Goal: Task Accomplishment & Management: Complete application form

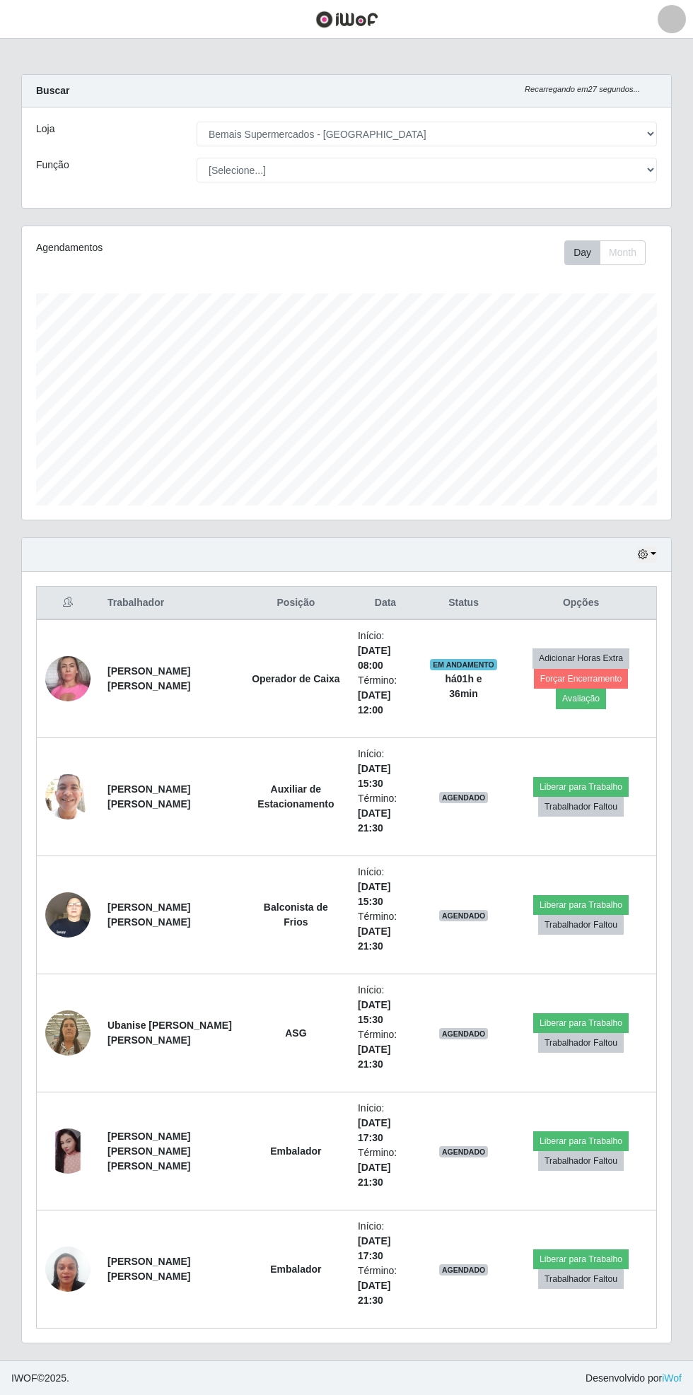
select select "250"
click at [30, 25] on button "button" at bounding box center [17, 19] width 35 height 23
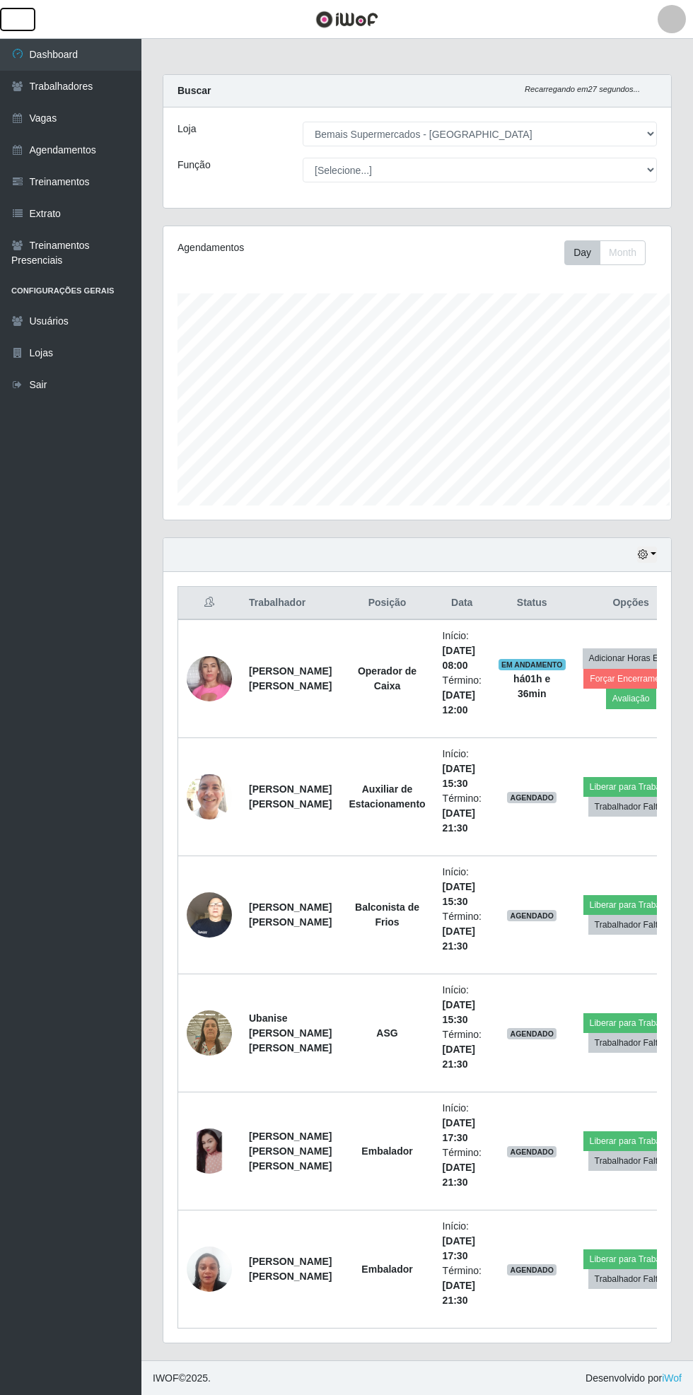
scroll to position [706555, 706340]
click at [57, 117] on link "Vagas" at bounding box center [70, 118] width 141 height 32
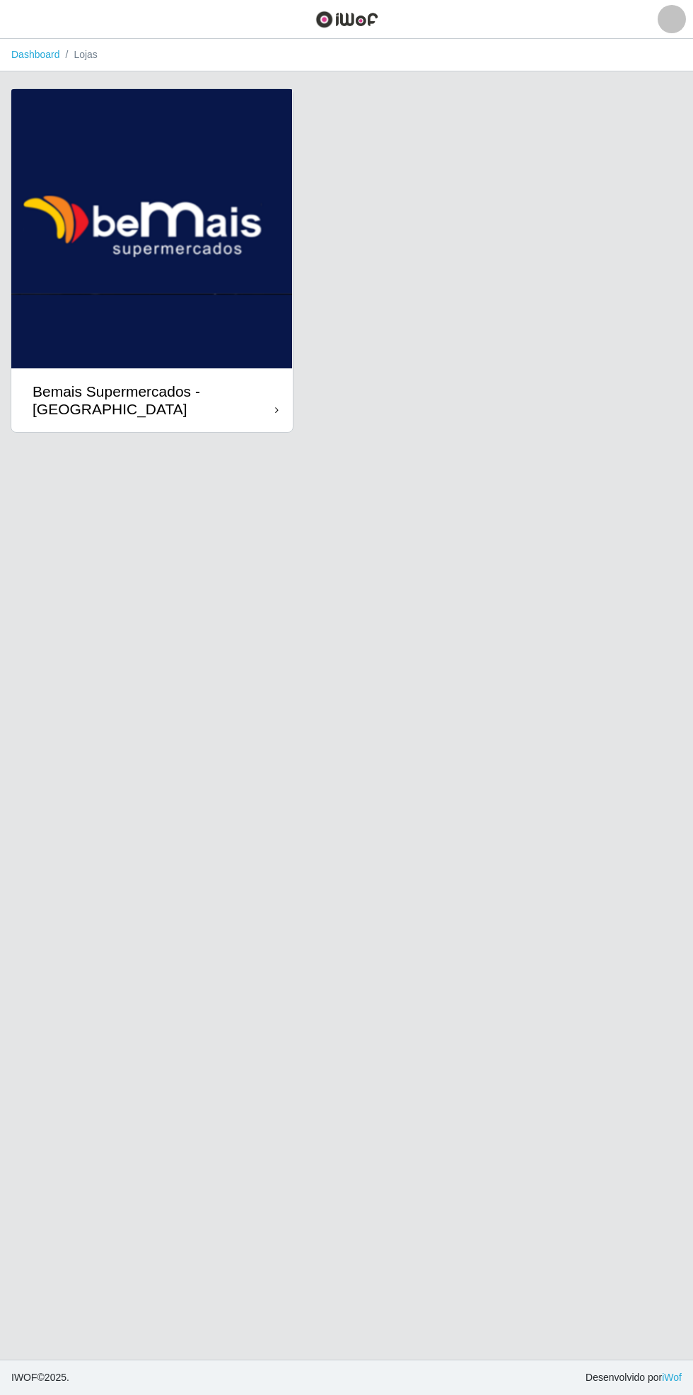
click at [275, 414] on icon at bounding box center [277, 410] width 4 height 10
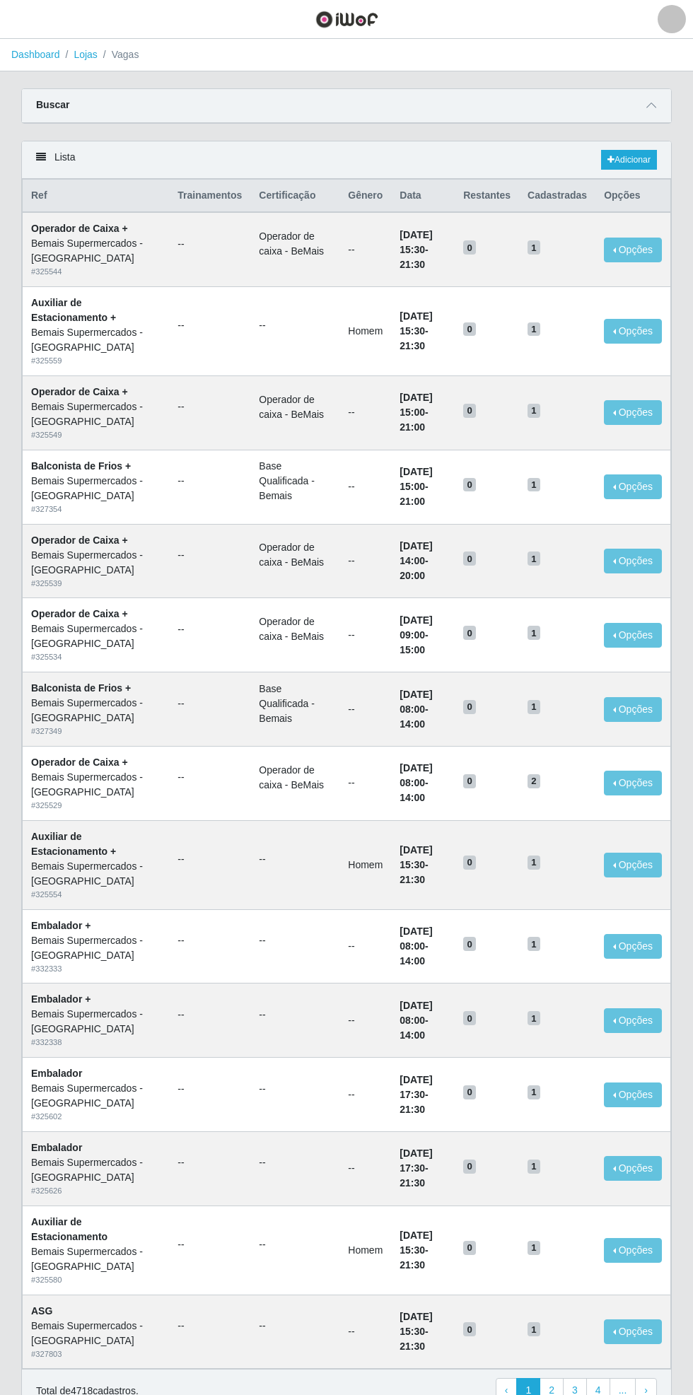
click at [657, 98] on span at bounding box center [651, 106] width 17 height 16
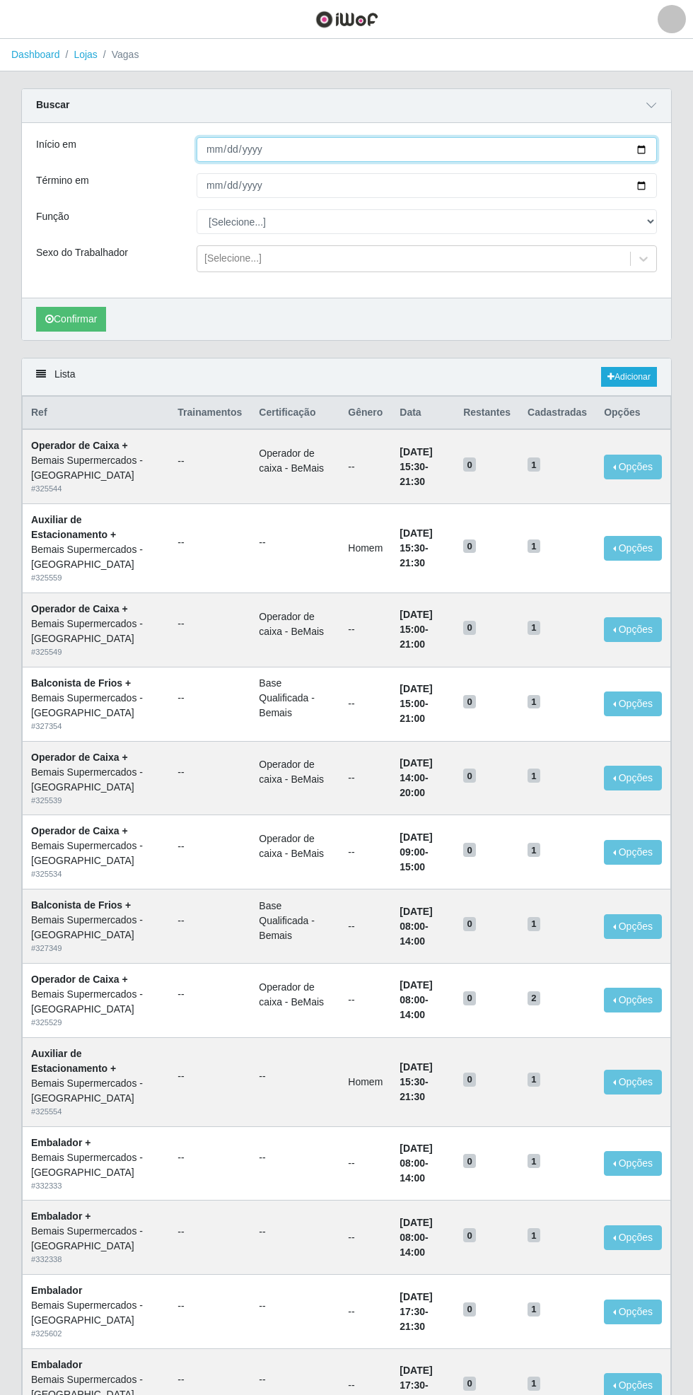
click at [652, 147] on input "Início em" at bounding box center [427, 149] width 460 height 25
type input "[DATE]"
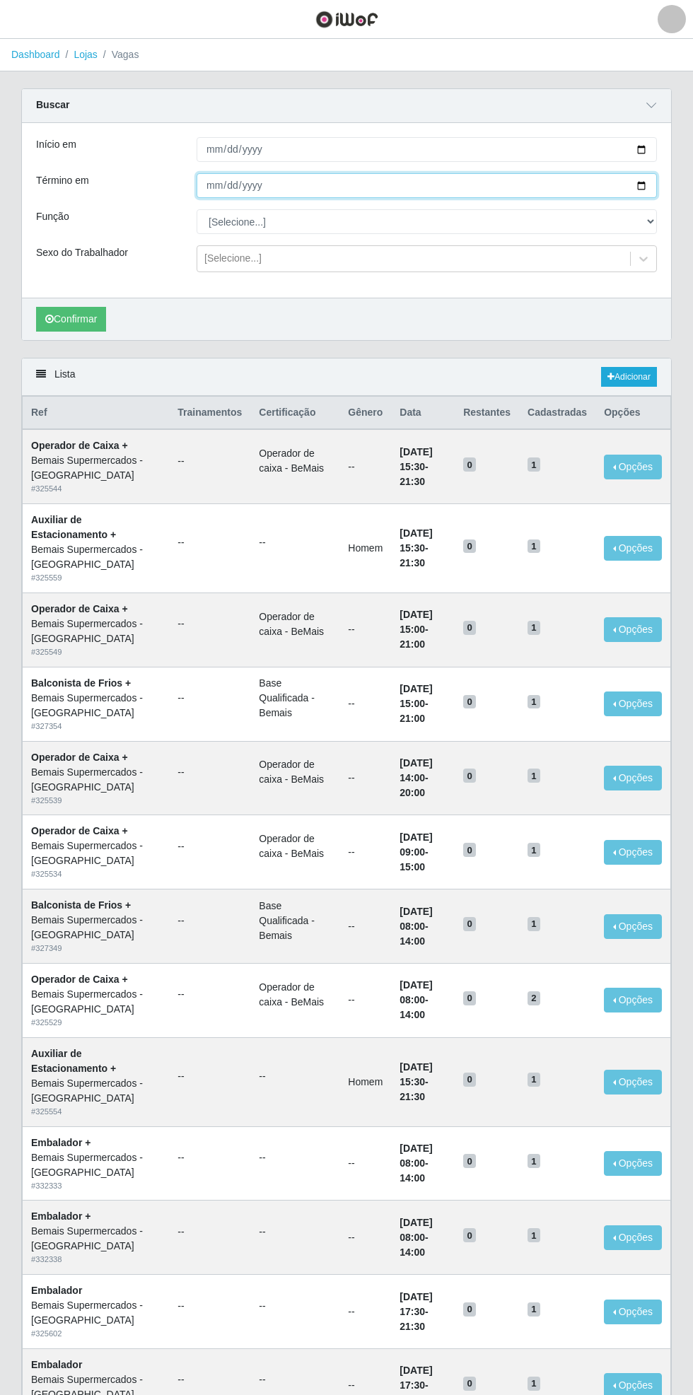
click at [653, 184] on input "Término em" at bounding box center [427, 185] width 460 height 25
type input "[DATE]"
click at [655, 222] on select "[Selecione...] ASG ASG + ASG ++ Auxiliar de Estacionamento Auxiliar de Estacion…" at bounding box center [427, 221] width 460 height 25
select select "72"
click at [197, 209] on select "[Selecione...] ASG ASG + ASG ++ Auxiliar de Estacionamento Auxiliar de Estacion…" at bounding box center [427, 221] width 460 height 25
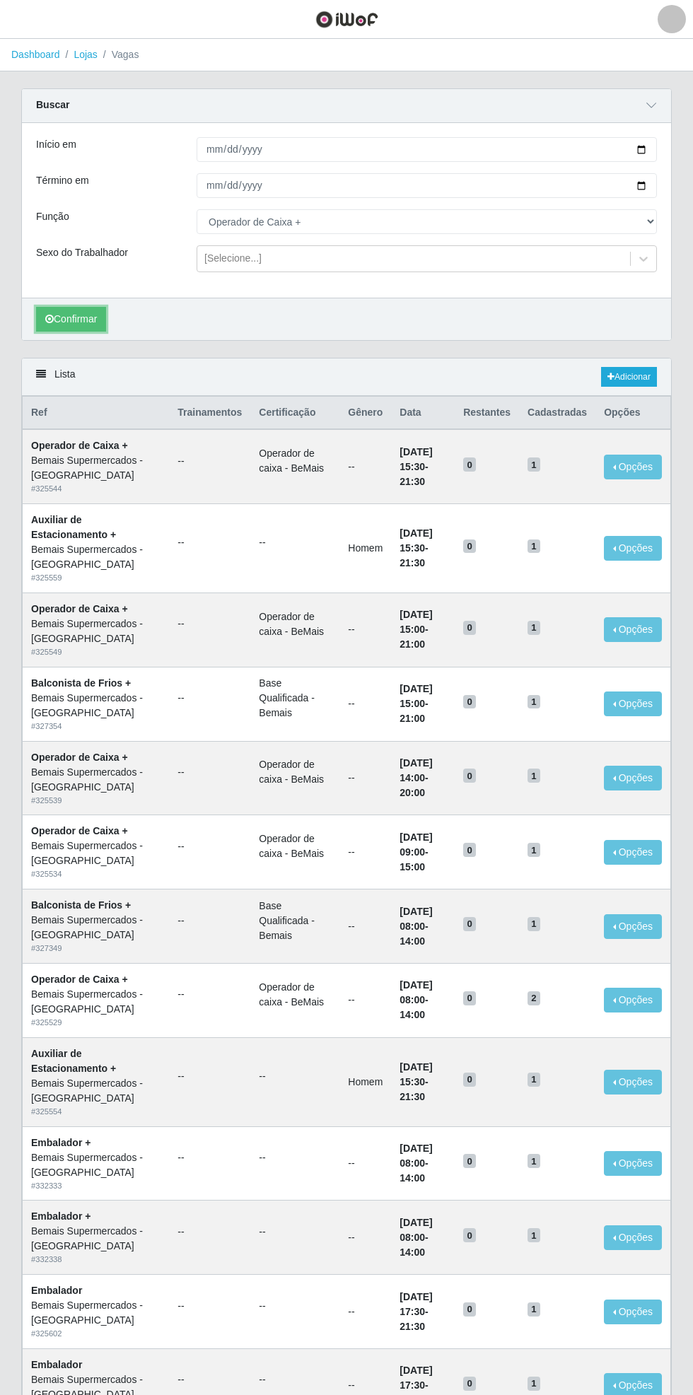
click at [71, 313] on button "Confirmar" at bounding box center [71, 319] width 70 height 25
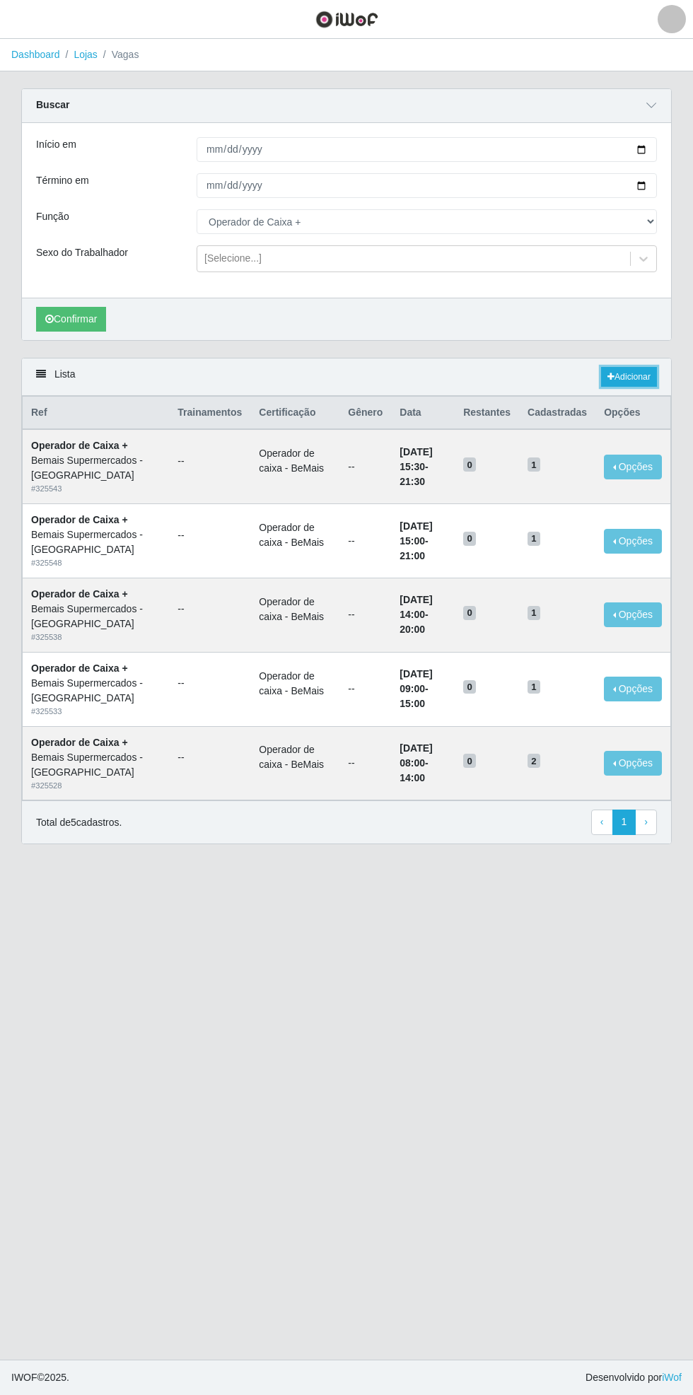
click at [634, 375] on link "Adicionar" at bounding box center [629, 377] width 56 height 20
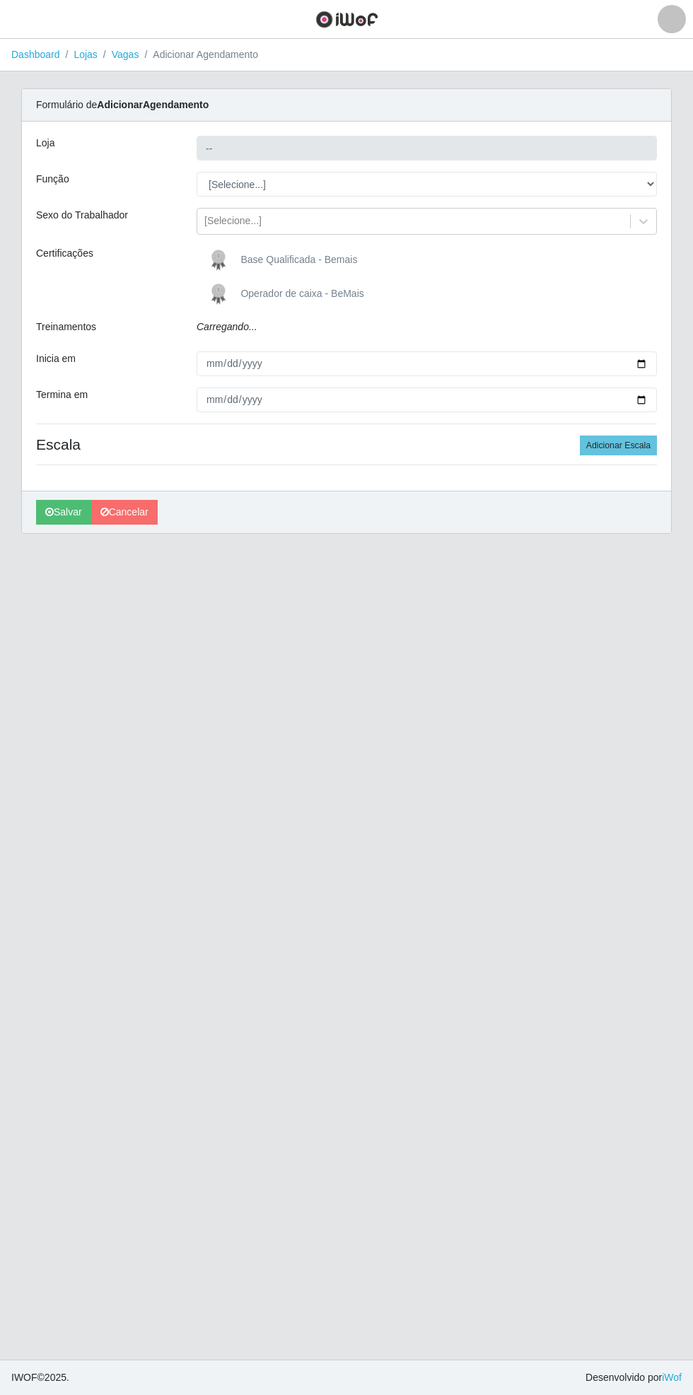
type input "Bemais Supermercados - [GEOGRAPHIC_DATA]"
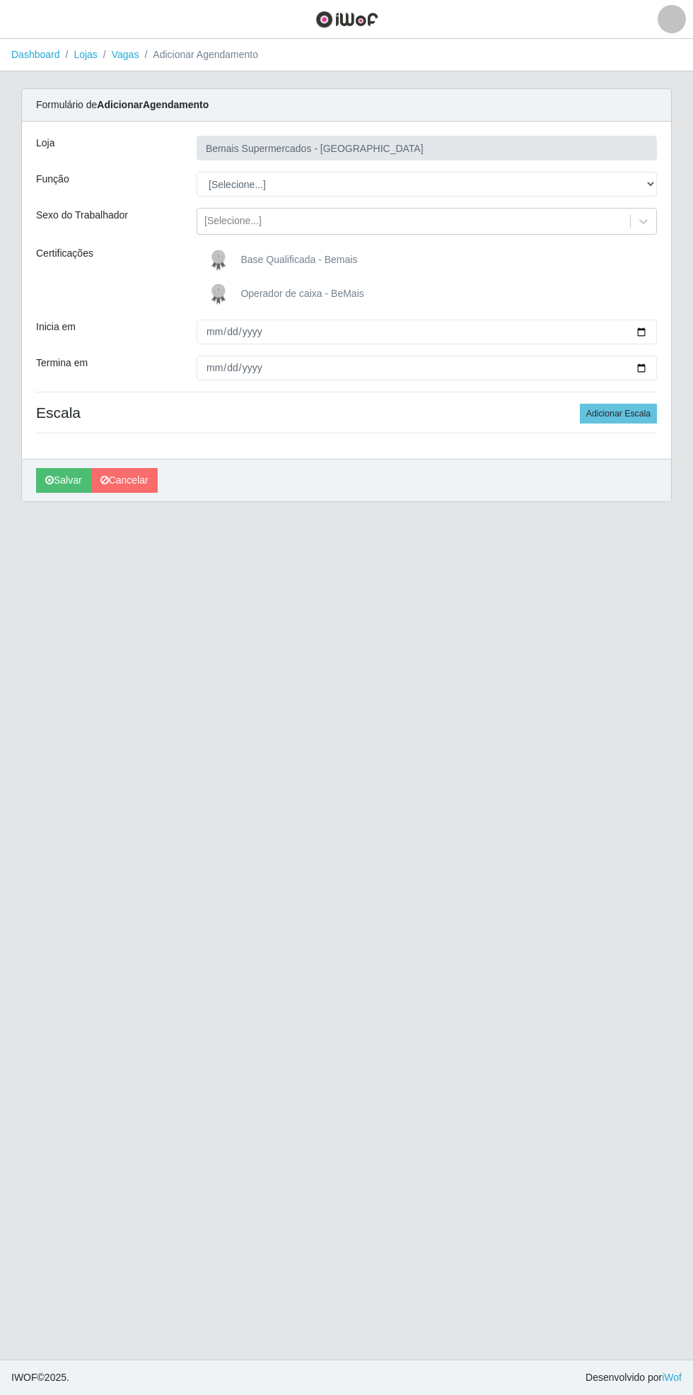
click at [302, 257] on span "Base Qualificada - Bemais" at bounding box center [298, 259] width 117 height 11
click at [0, 0] on input "Base Qualificada - Bemais" at bounding box center [0, 0] width 0 height 0
click at [651, 180] on select "[Selecione...] ASG ASG + ASG ++ Auxiliar de Estacionamento Auxiliar de Estacion…" at bounding box center [427, 184] width 460 height 25
select select "124"
click at [197, 172] on select "[Selecione...] ASG ASG + ASG ++ Auxiliar de Estacionamento Auxiliar de Estacion…" at bounding box center [427, 184] width 460 height 25
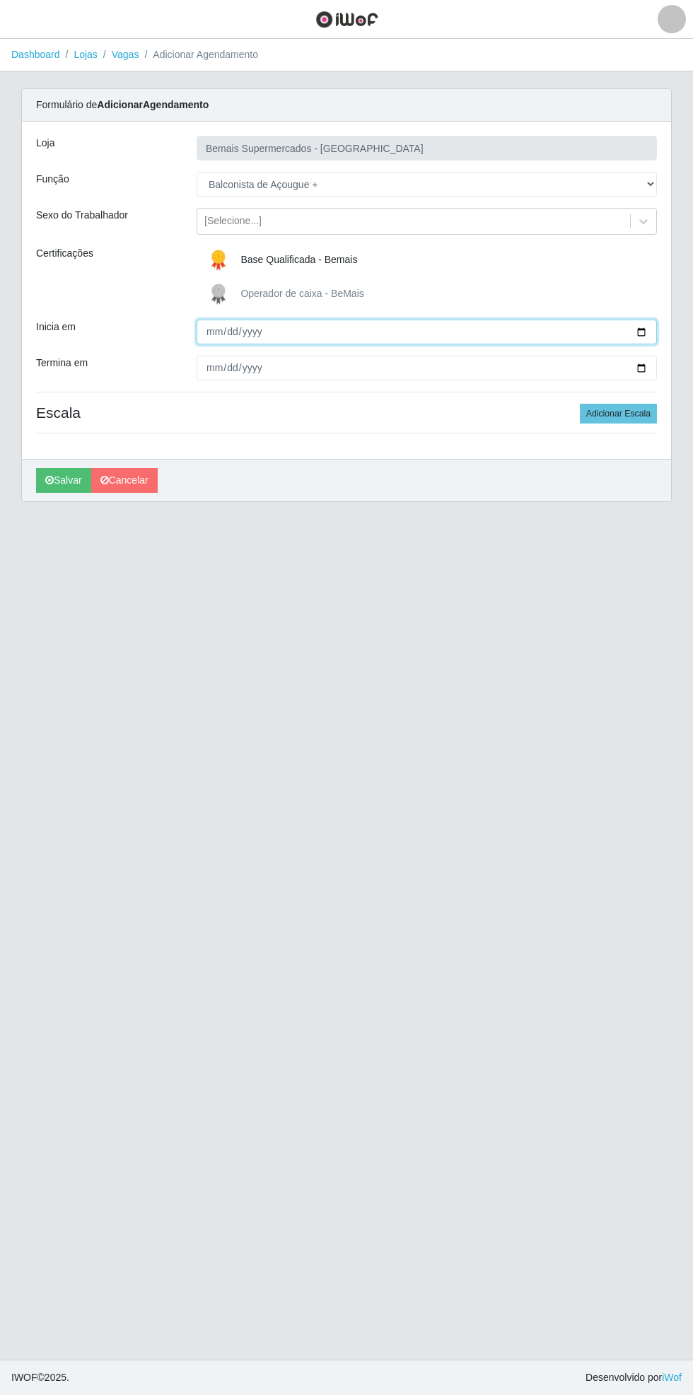
click at [653, 334] on input "Inicia em" at bounding box center [427, 331] width 460 height 25
type input "[DATE]"
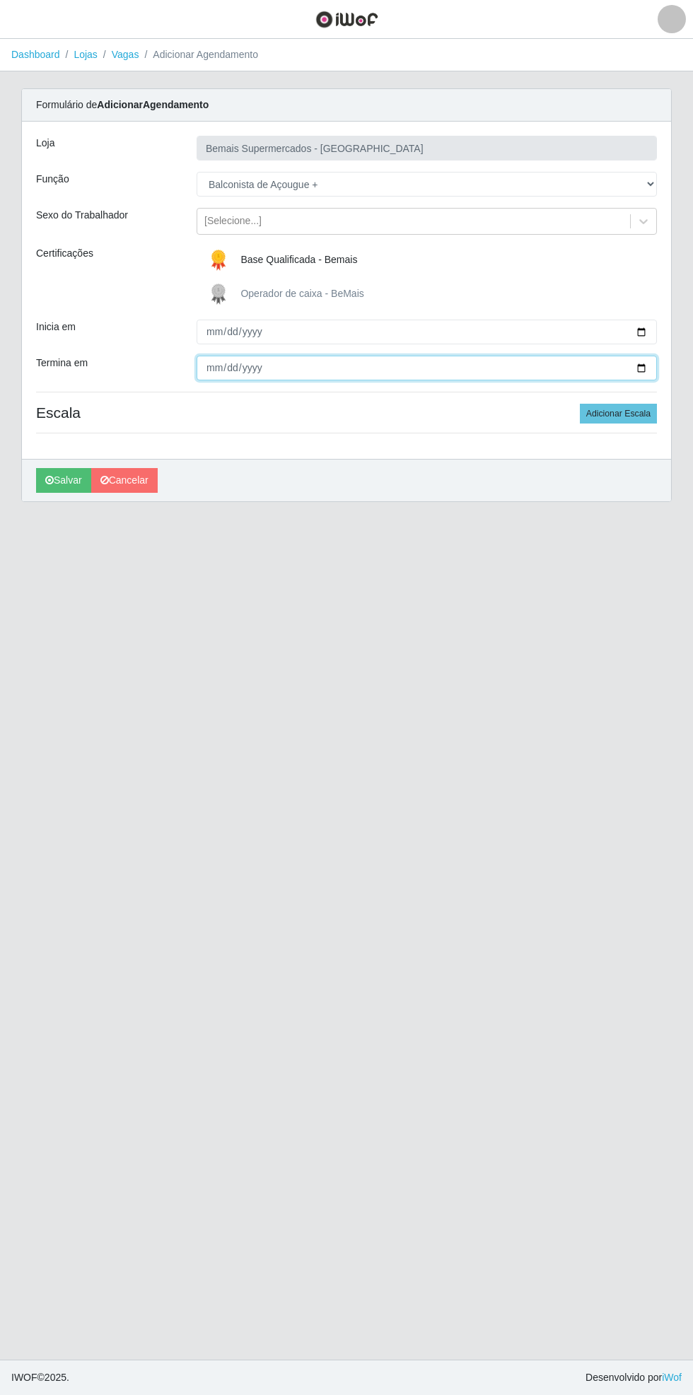
click at [649, 368] on input "Termina em" at bounding box center [427, 368] width 460 height 25
type input "[DATE]"
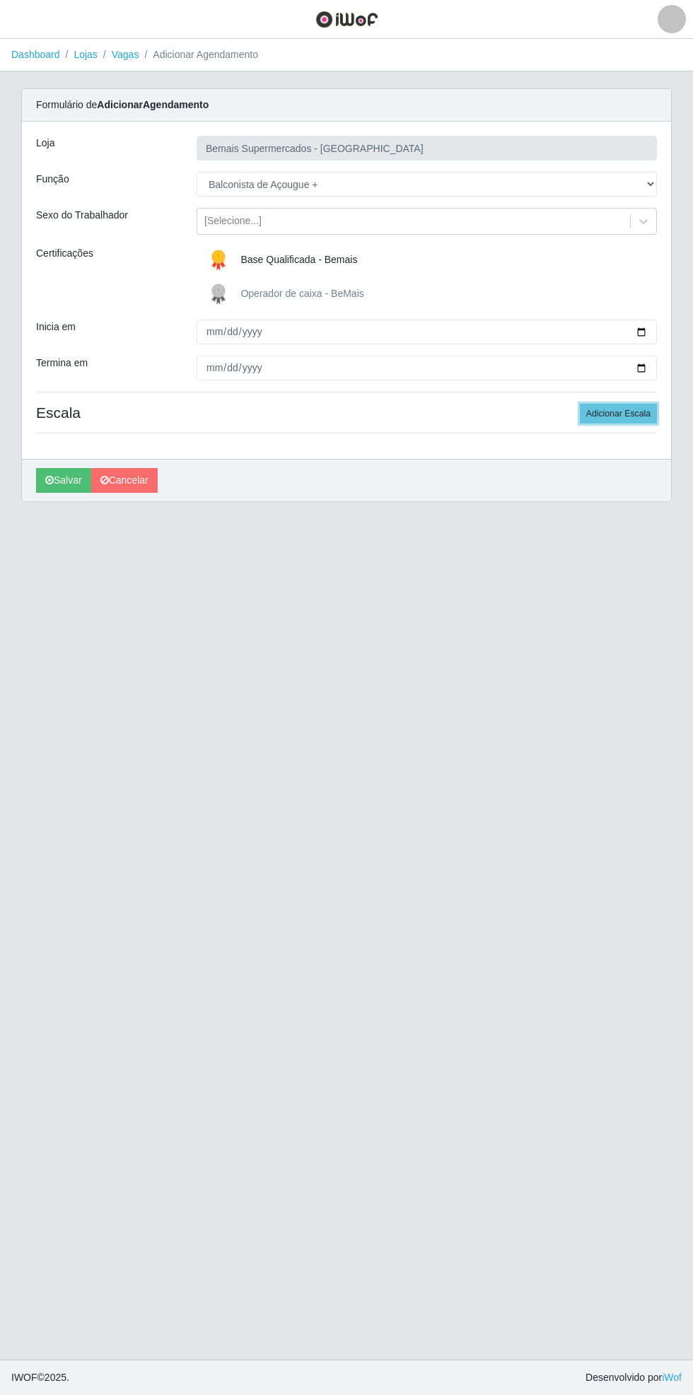
click at [624, 409] on button "Adicionar Escala" at bounding box center [618, 414] width 77 height 20
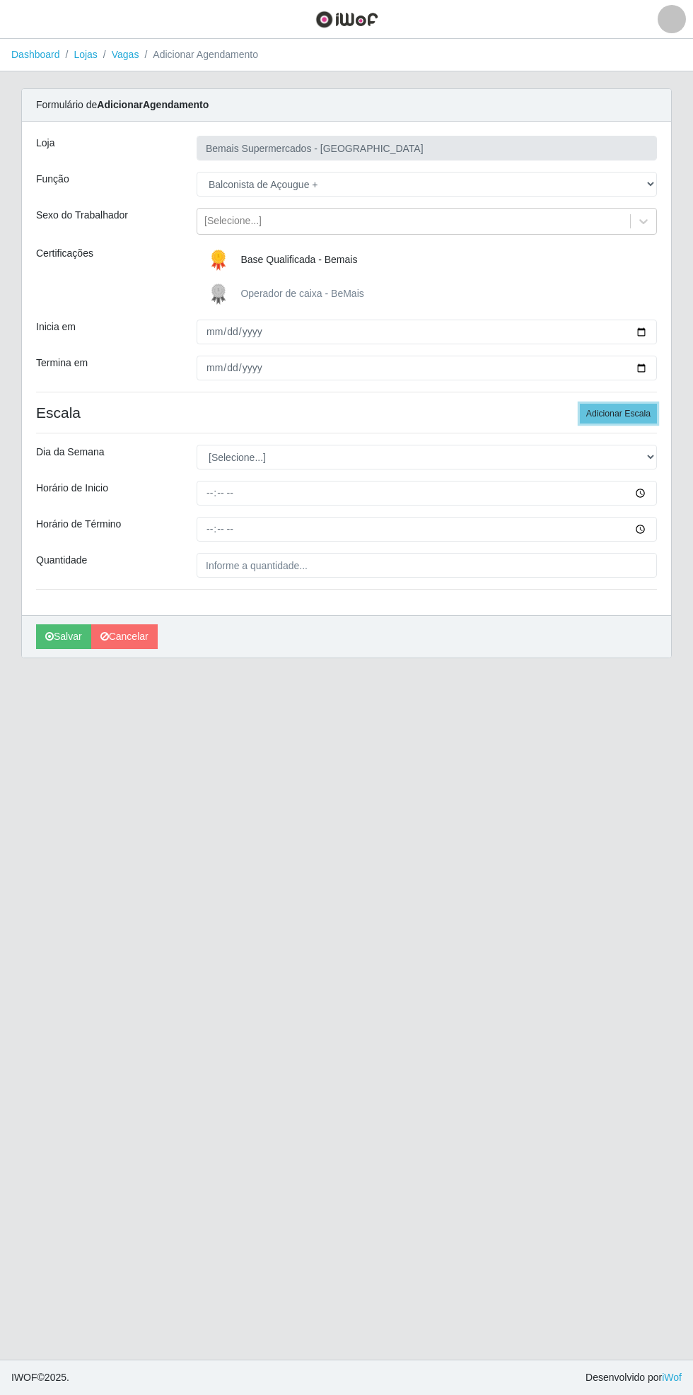
click at [630, 415] on button "Adicionar Escala" at bounding box center [618, 414] width 77 height 20
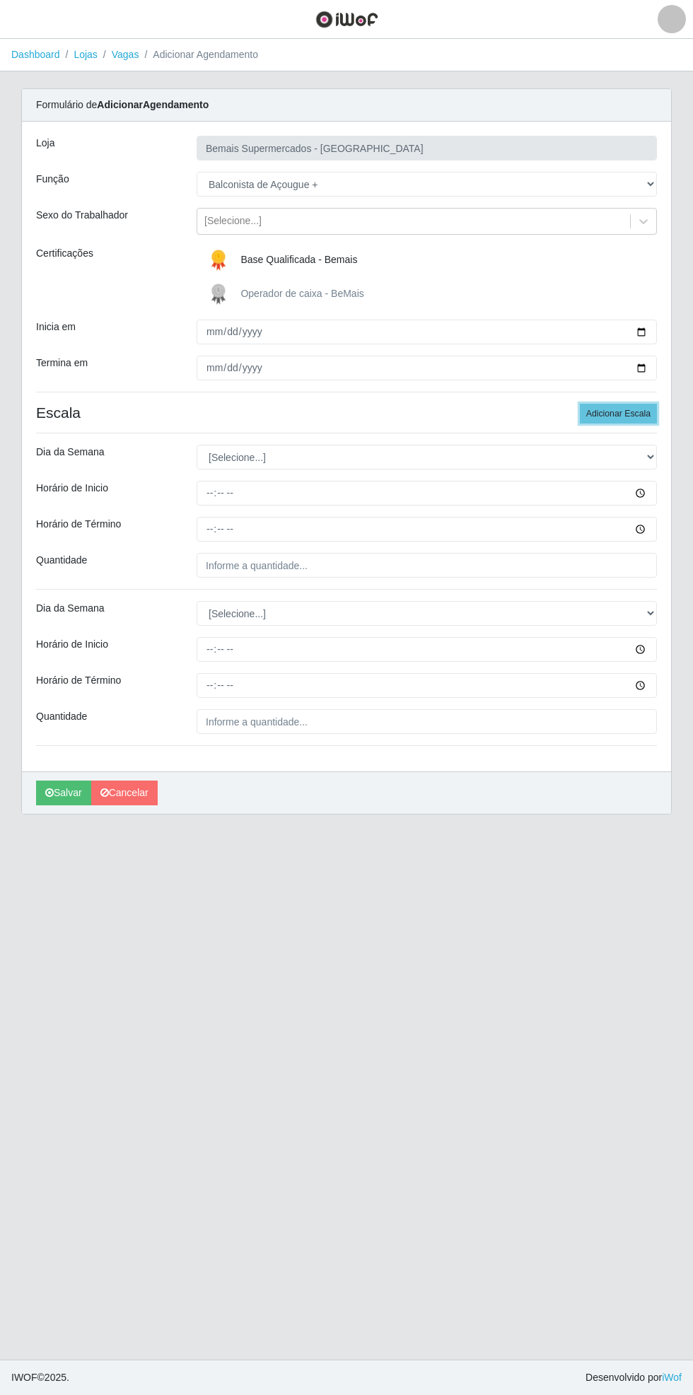
click at [636, 407] on button "Adicionar Escala" at bounding box center [618, 414] width 77 height 20
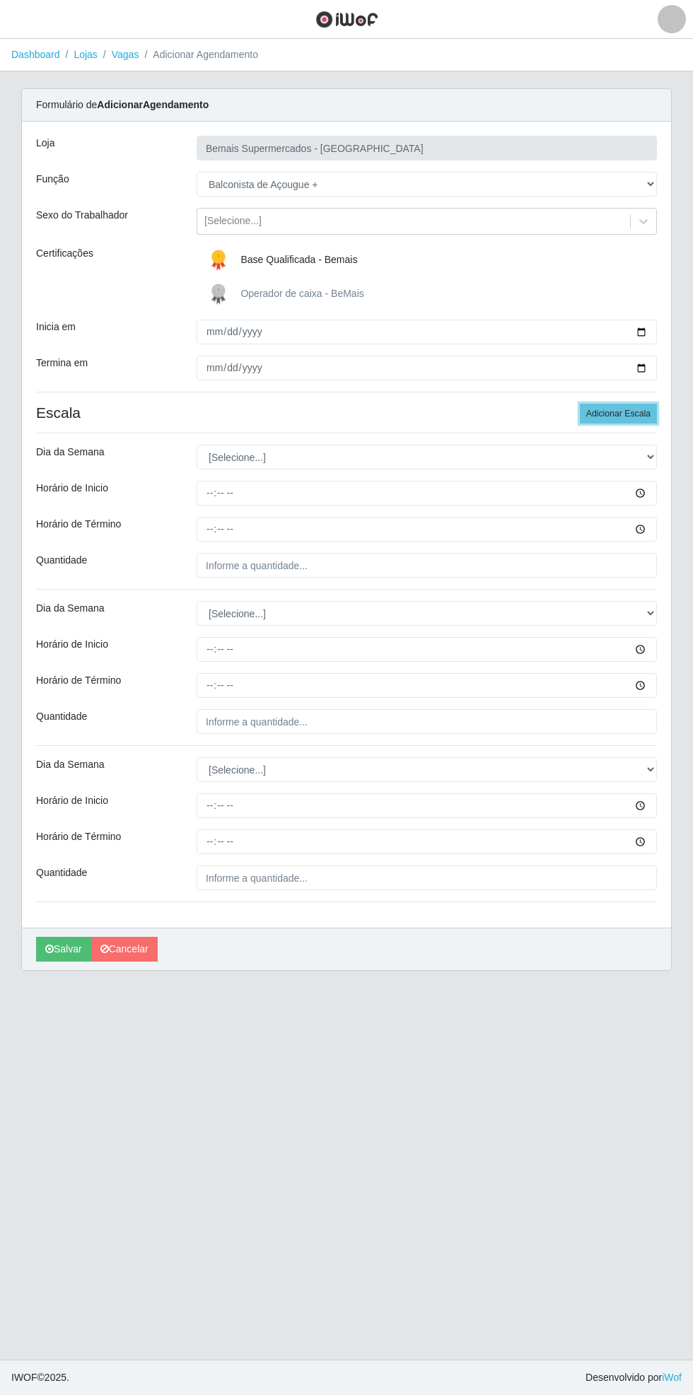
click at [640, 404] on button "Adicionar Escala" at bounding box center [618, 414] width 77 height 20
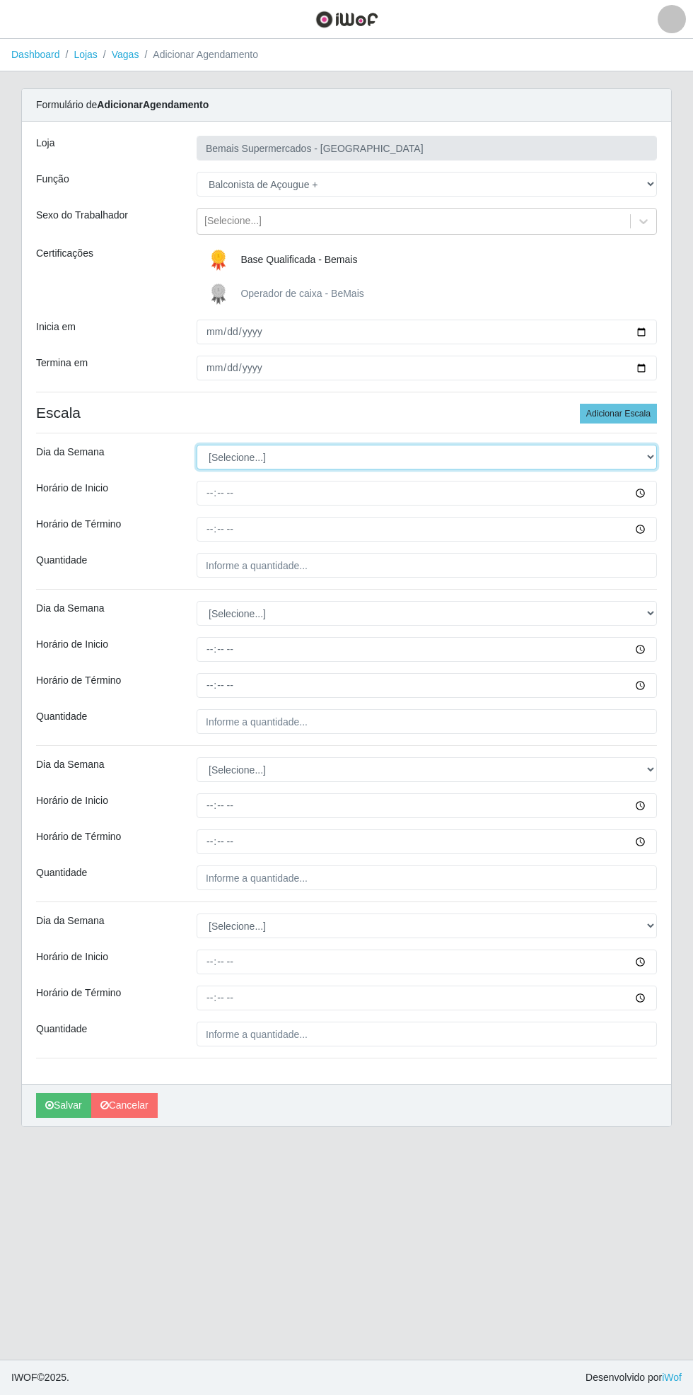
click at [649, 454] on select "[Selecione...] Segunda Terça Quarta Quinta Sexta Sábado Domingo" at bounding box center [427, 457] width 460 height 25
select select "6"
click at [197, 445] on select "[Selecione...] Segunda Terça Quarta Quinta Sexta Sábado Domingo" at bounding box center [427, 457] width 460 height 25
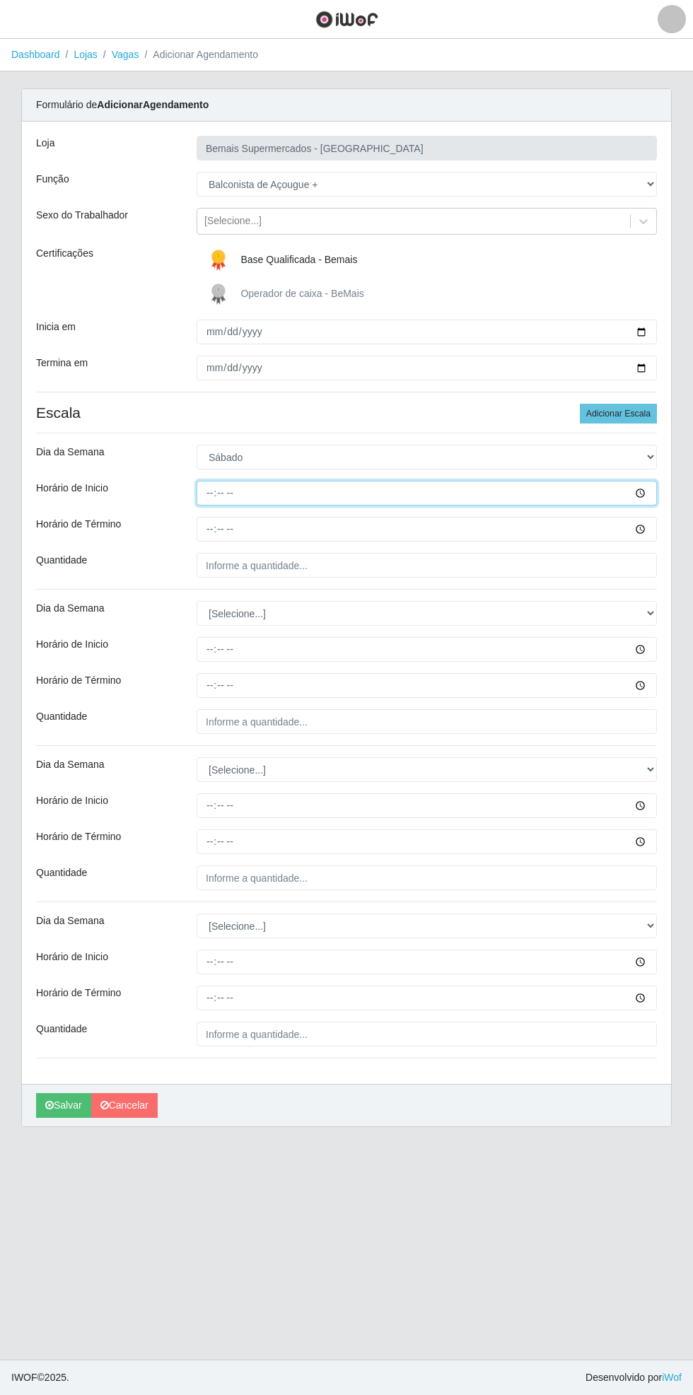
click at [655, 493] on input "Horário de Inicio" at bounding box center [427, 493] width 460 height 25
type input "08:00"
click at [652, 529] on input "Horário de Término" at bounding box center [427, 529] width 460 height 25
type input "14:00"
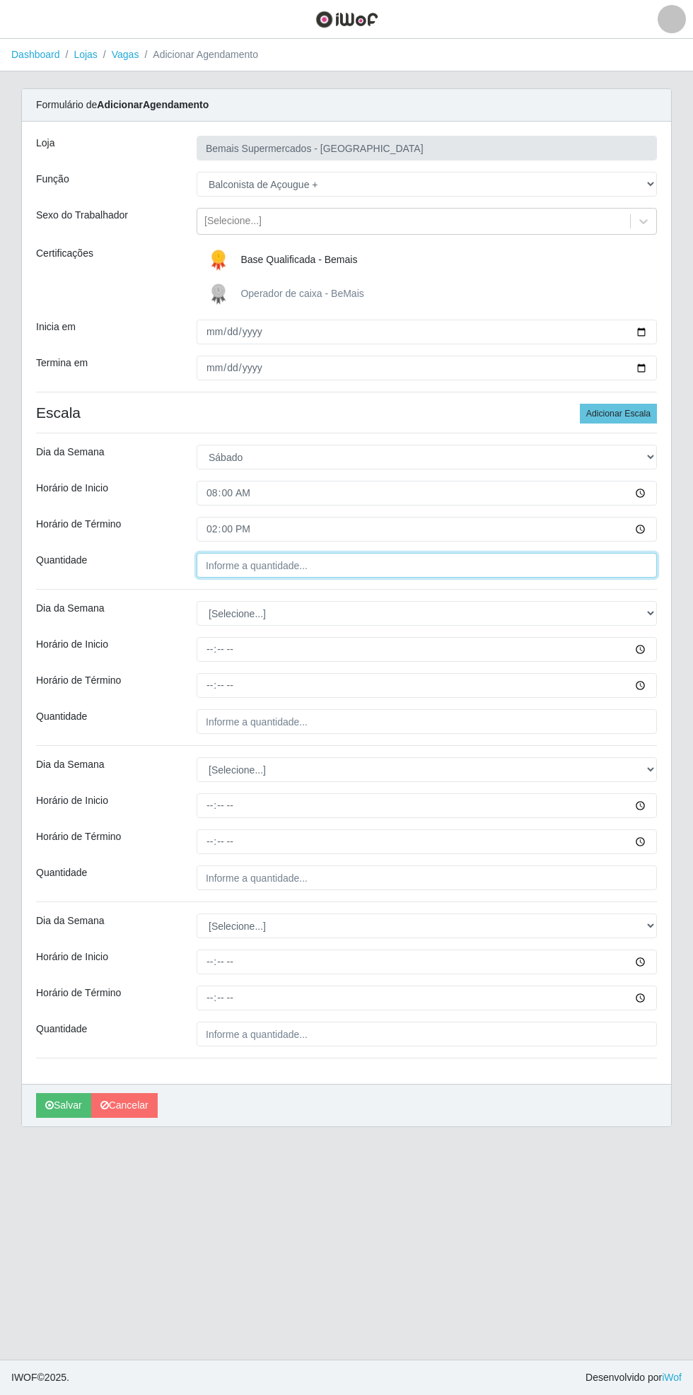
click at [334, 568] on input "Quantidade" at bounding box center [427, 565] width 460 height 25
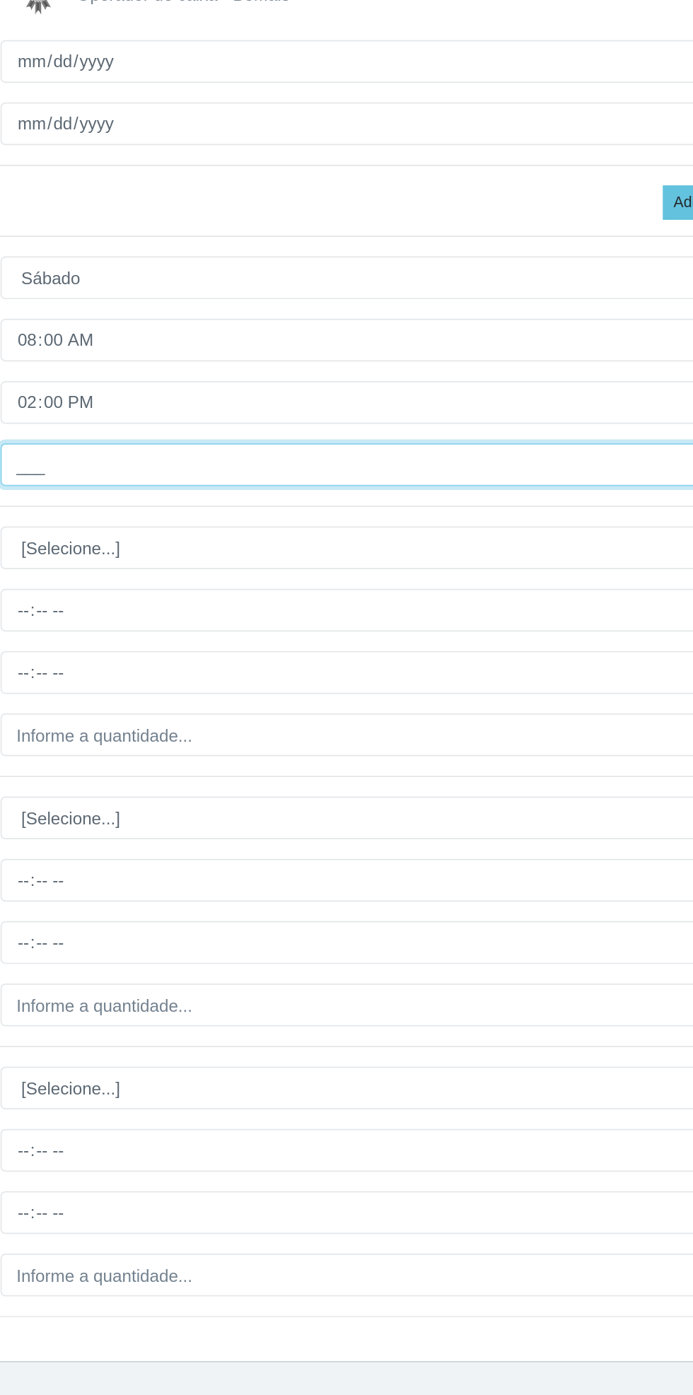
type input "1__"
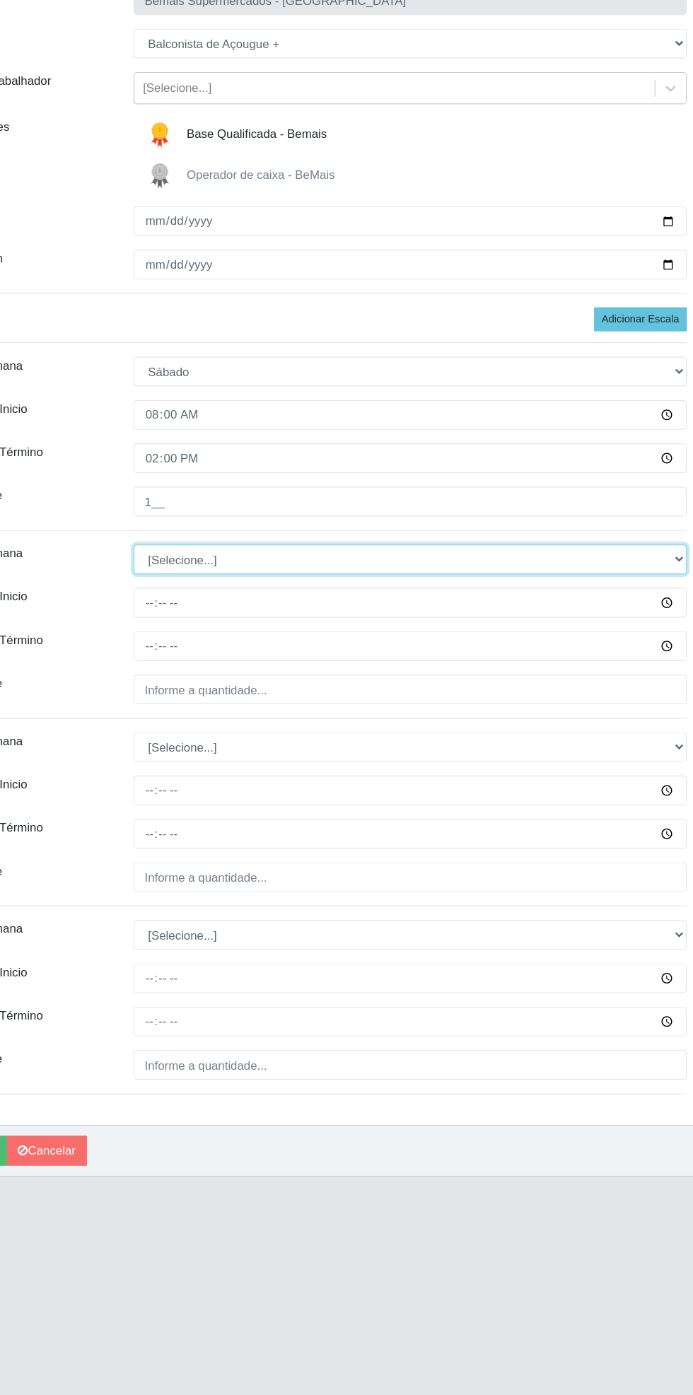
click at [652, 615] on select "[Selecione...] Segunda Terça Quarta Quinta Sexta Sábado Domingo" at bounding box center [427, 613] width 460 height 25
select select "6"
click at [197, 601] on select "[Selecione...] Segunda Terça Quarta Quinta Sexta Sábado Domingo" at bounding box center [427, 613] width 460 height 25
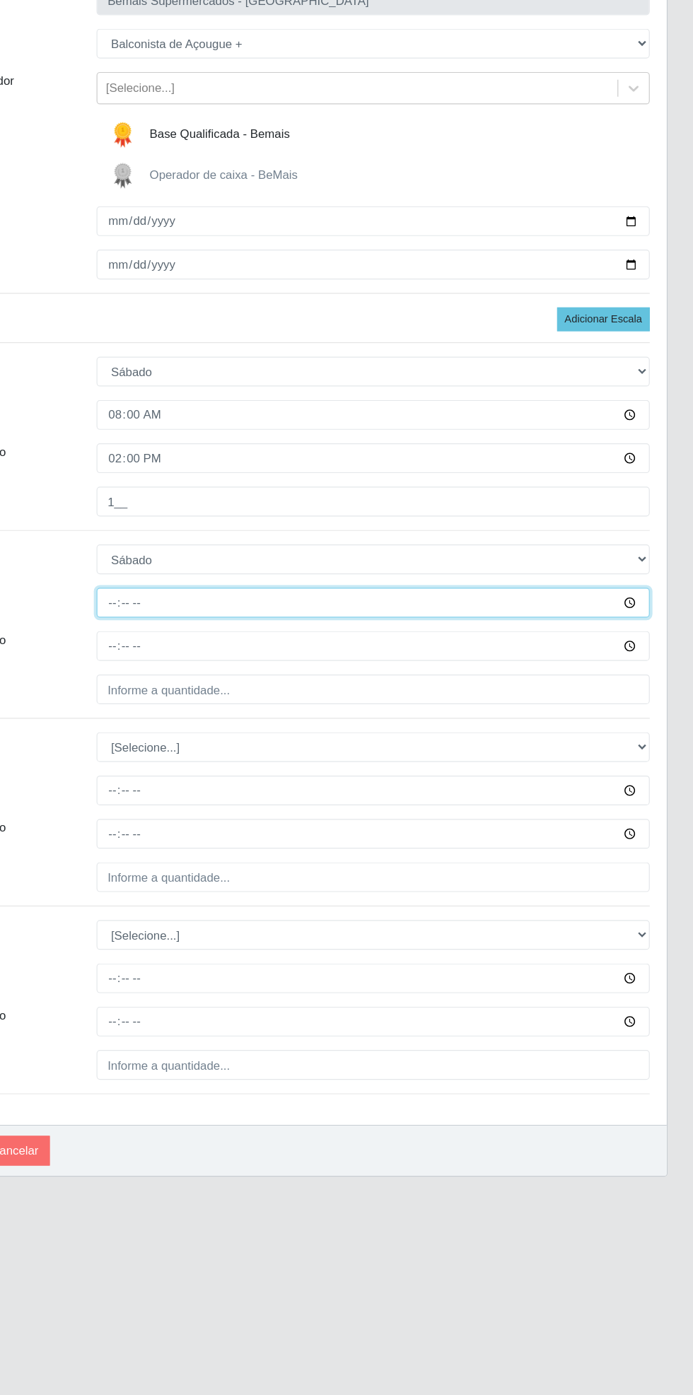
click at [653, 645] on input "Horário de Inicio" at bounding box center [427, 649] width 460 height 25
type input "15:00"
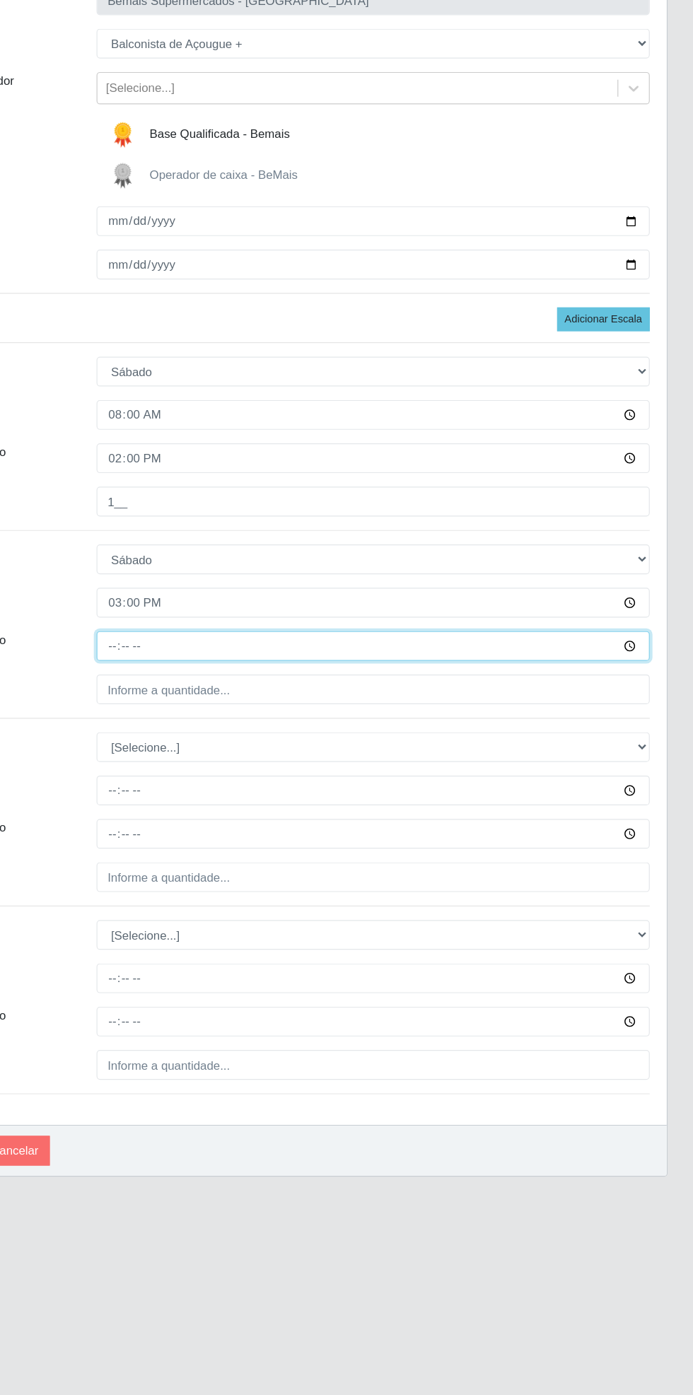
click at [650, 684] on input "Horário de Término" at bounding box center [427, 685] width 460 height 25
type input "21:00"
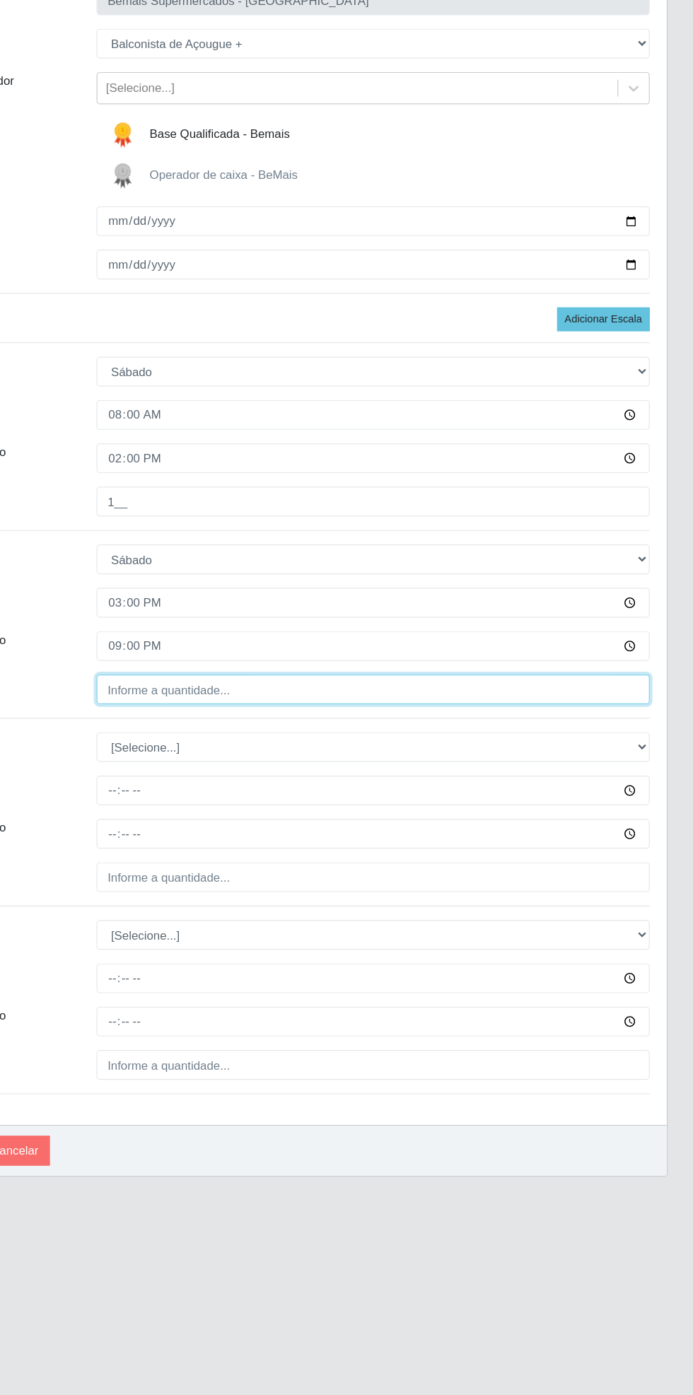
click at [314, 717] on input "Quantidade" at bounding box center [427, 721] width 460 height 25
type input "1__"
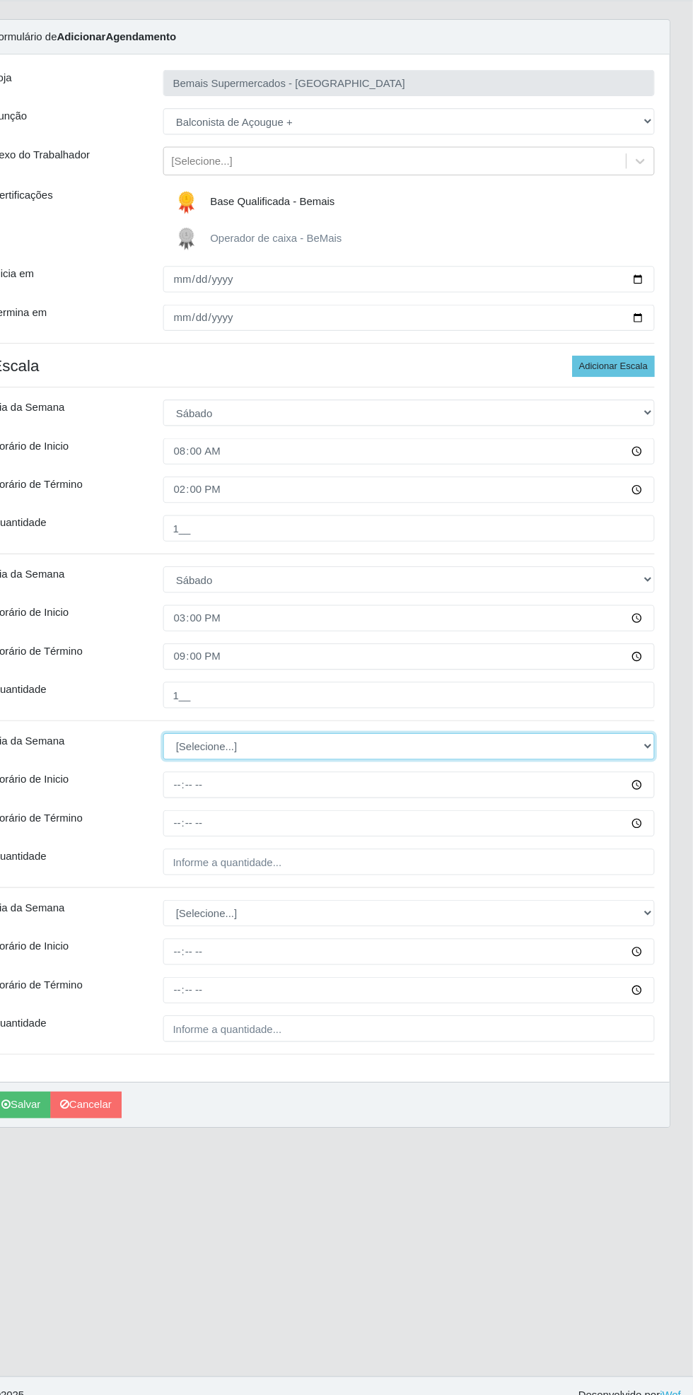
click at [650, 768] on select "[Selecione...] Segunda Terça Quarta Quinta Sexta Sábado Domingo" at bounding box center [427, 769] width 460 height 25
select select "0"
click at [197, 757] on select "[Selecione...] Segunda Terça Quarta Quinta Sexta Sábado Domingo" at bounding box center [427, 769] width 460 height 25
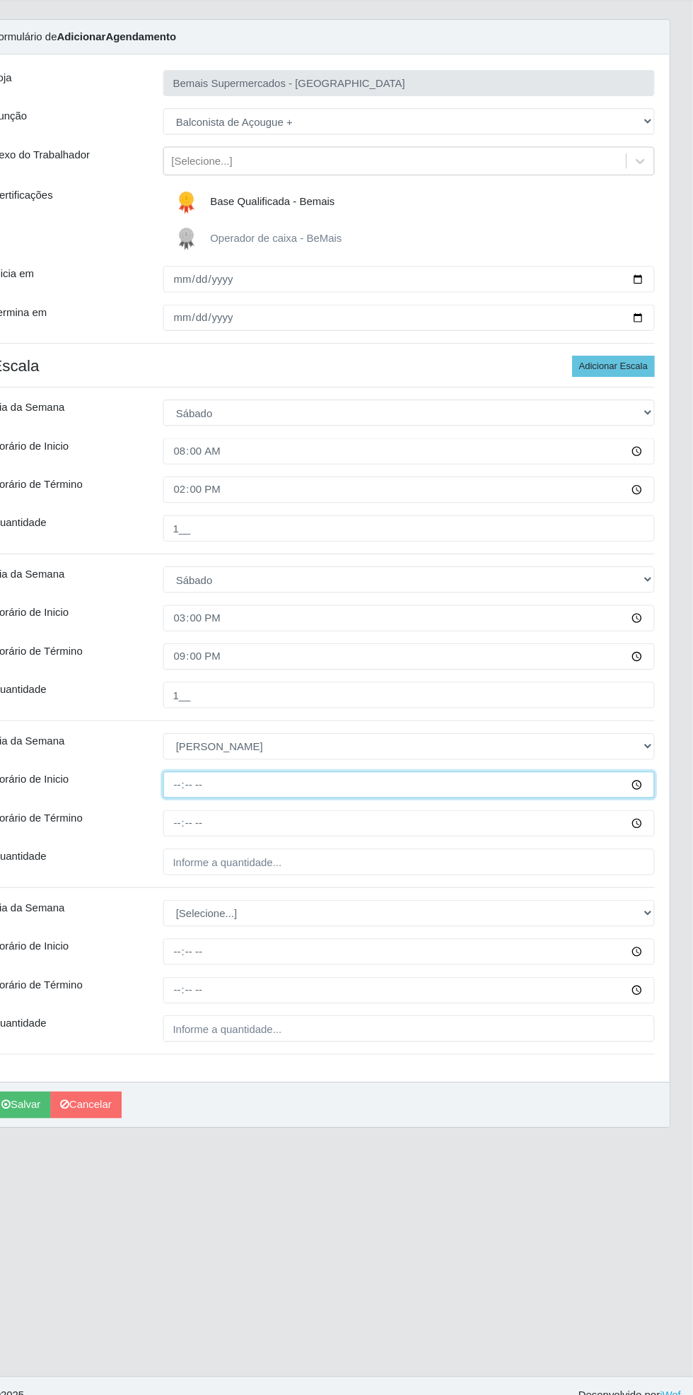
click at [655, 811] on input "Horário de Inicio" at bounding box center [427, 805] width 460 height 25
type input "08:00"
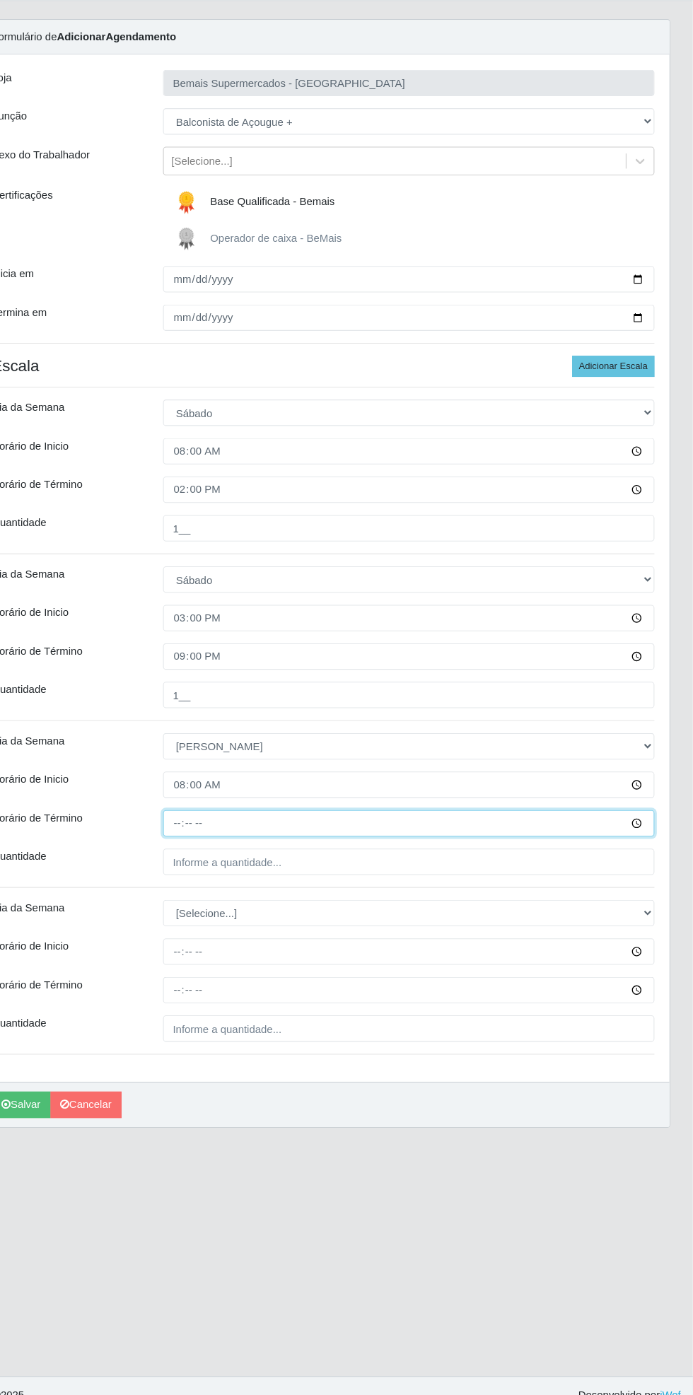
click at [647, 841] on input "Horário de Término" at bounding box center [427, 841] width 460 height 25
type input "14:00"
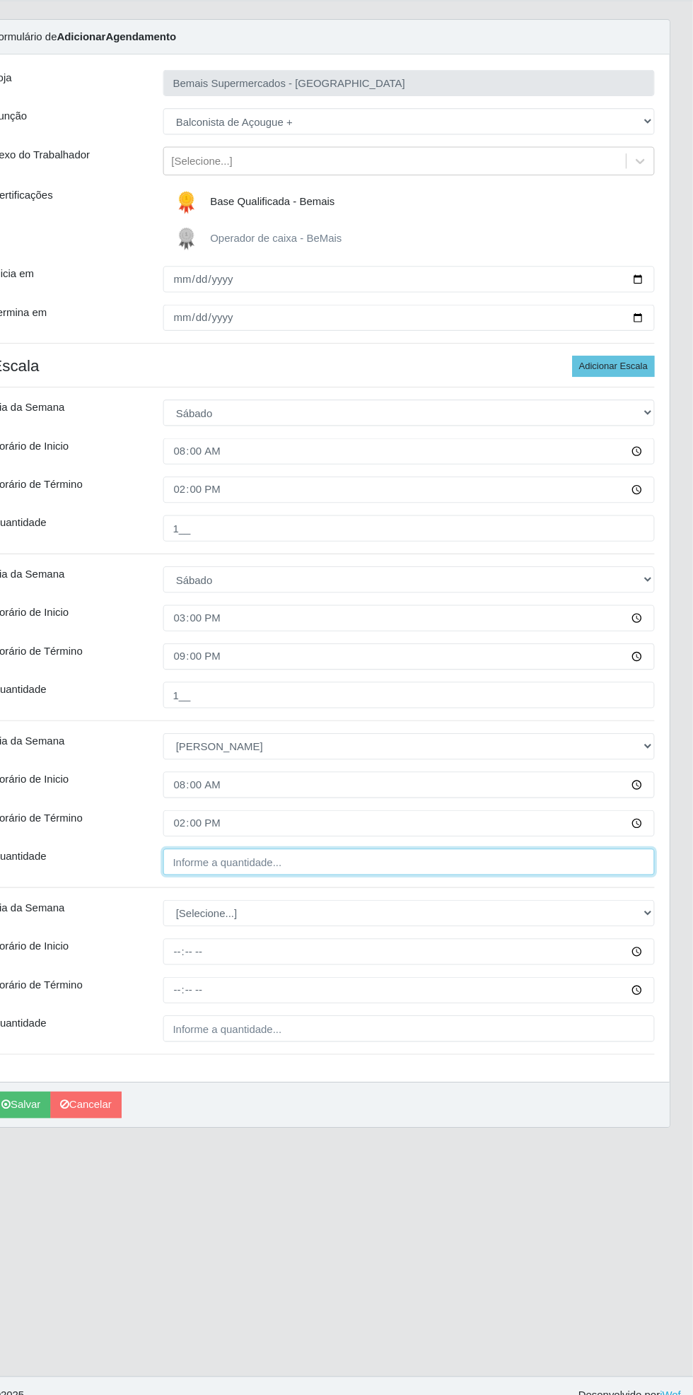
click at [310, 878] on input "Quantidade" at bounding box center [427, 877] width 460 height 25
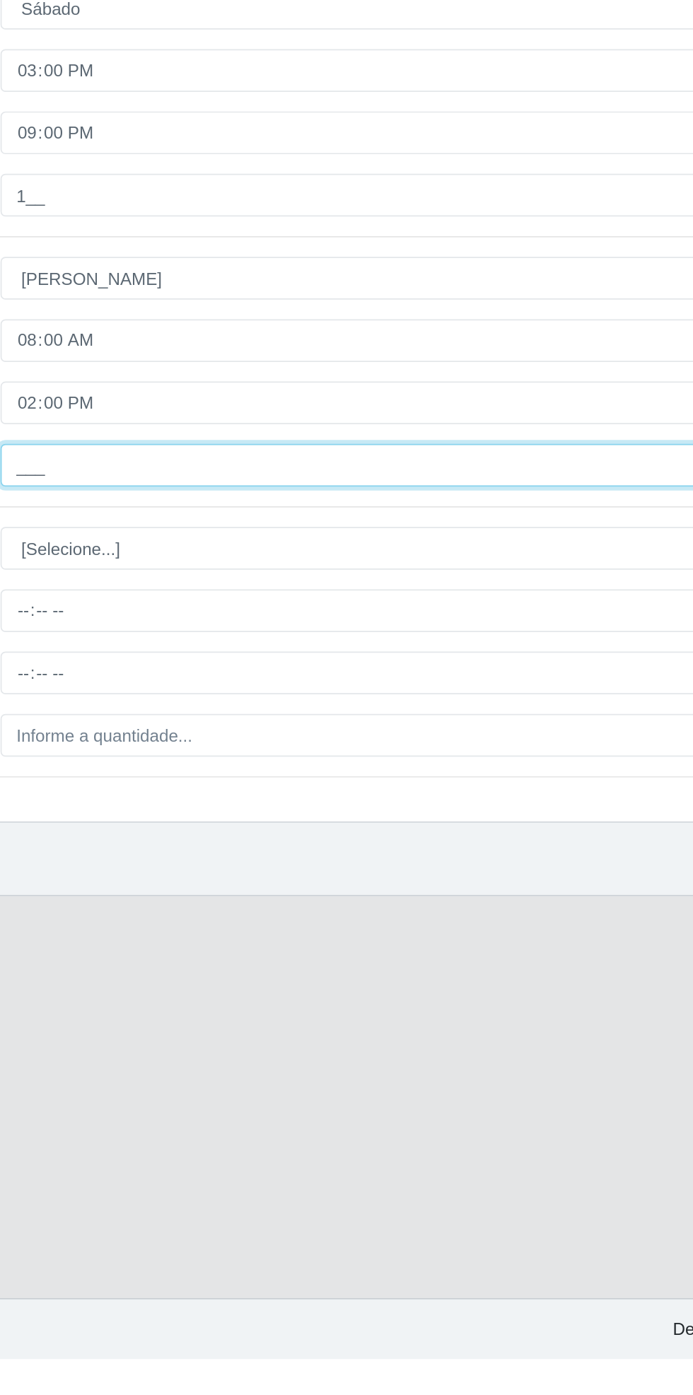
type input "1__"
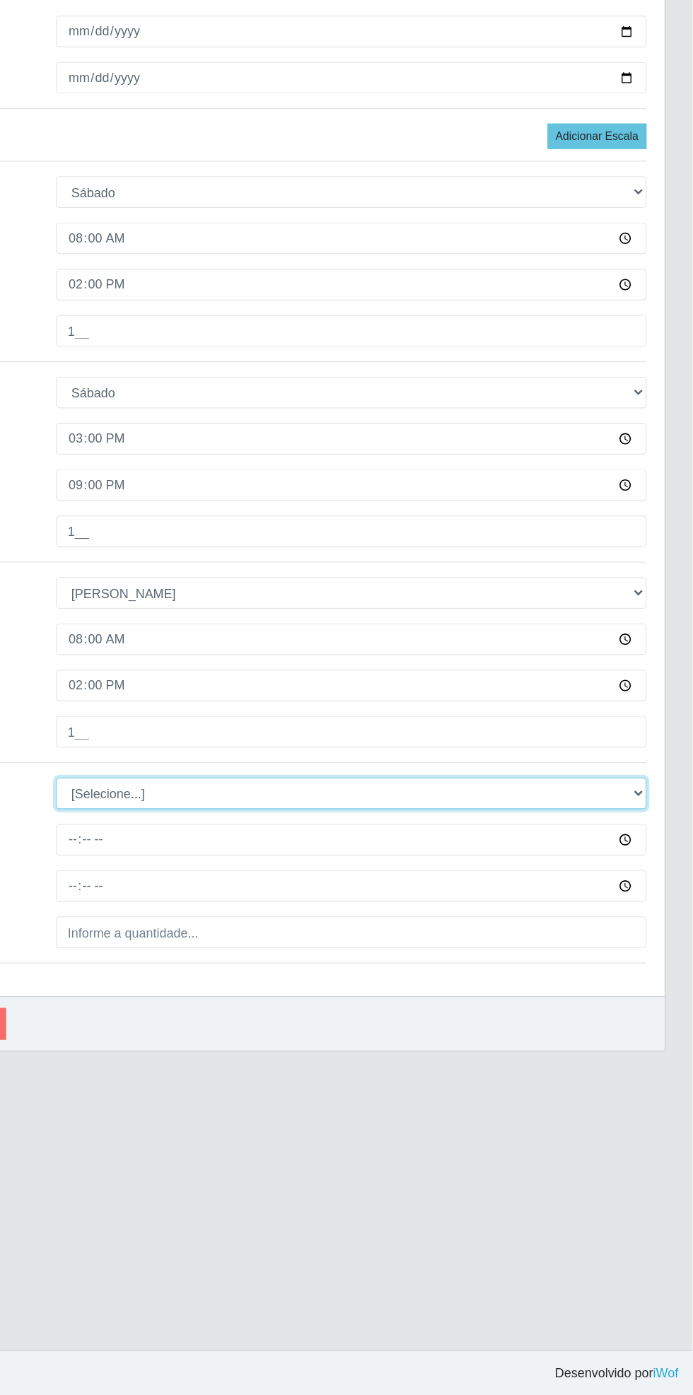
click at [647, 922] on select "[Selecione...] Segunda Terça Quarta Quinta Sexta Sábado Domingo" at bounding box center [427, 925] width 460 height 25
select select "0"
click at [197, 913] on select "[Selecione...] Segunda Terça Quarta Quinta Sexta Sábado Domingo" at bounding box center [427, 925] width 460 height 25
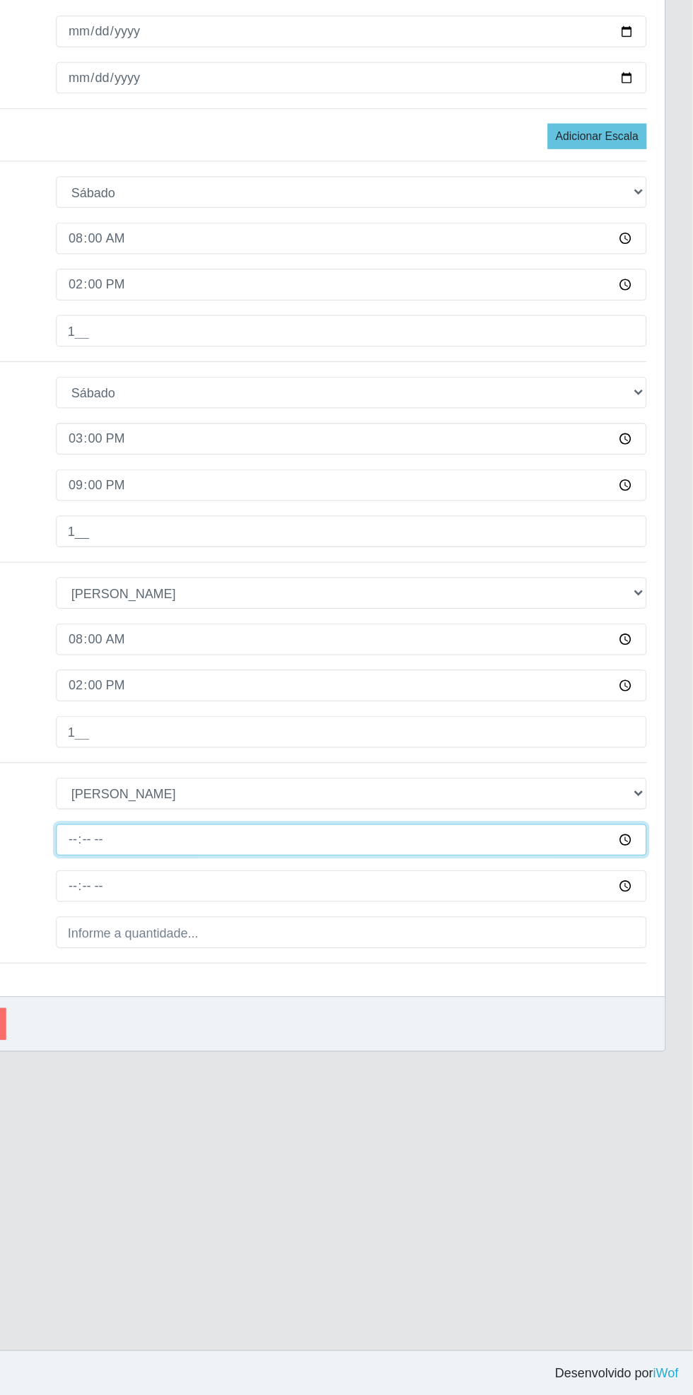
click at [647, 969] on input "Horário de Inicio" at bounding box center [427, 961] width 460 height 25
type input "15:00"
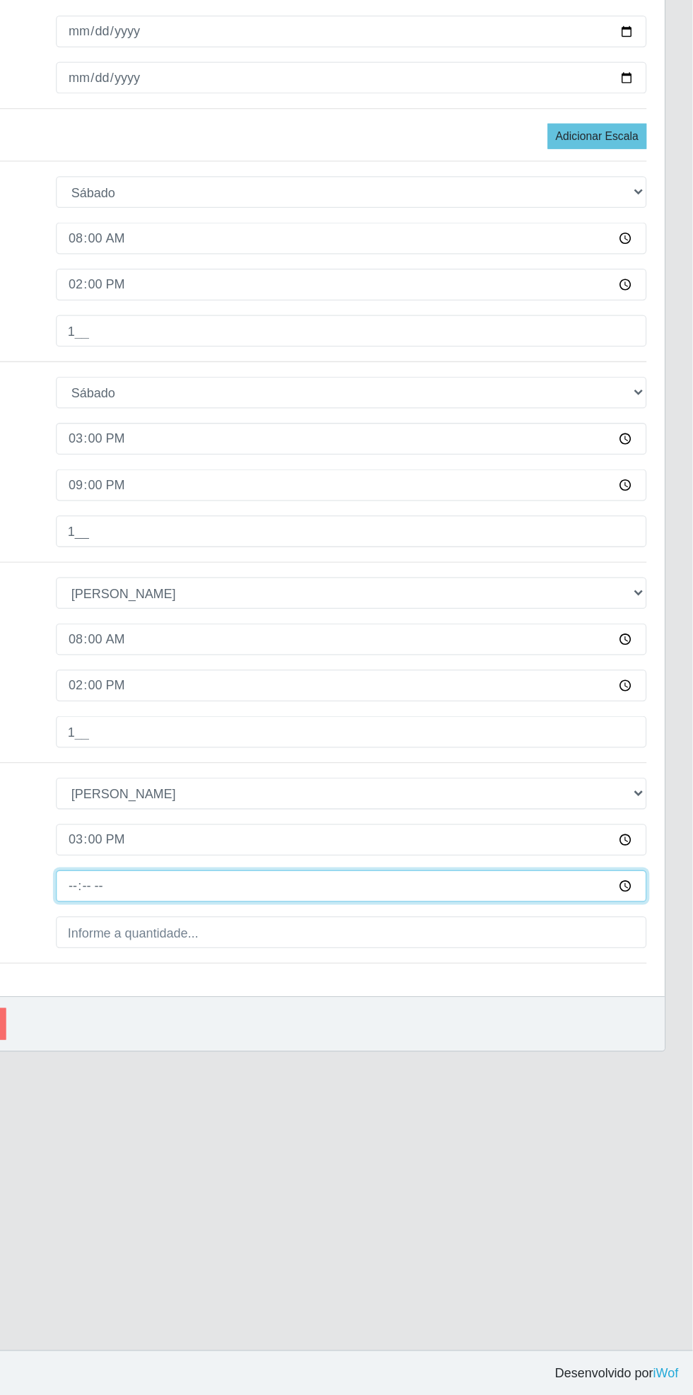
click at [652, 996] on input "Horário de Término" at bounding box center [427, 997] width 460 height 25
type input "21:00"
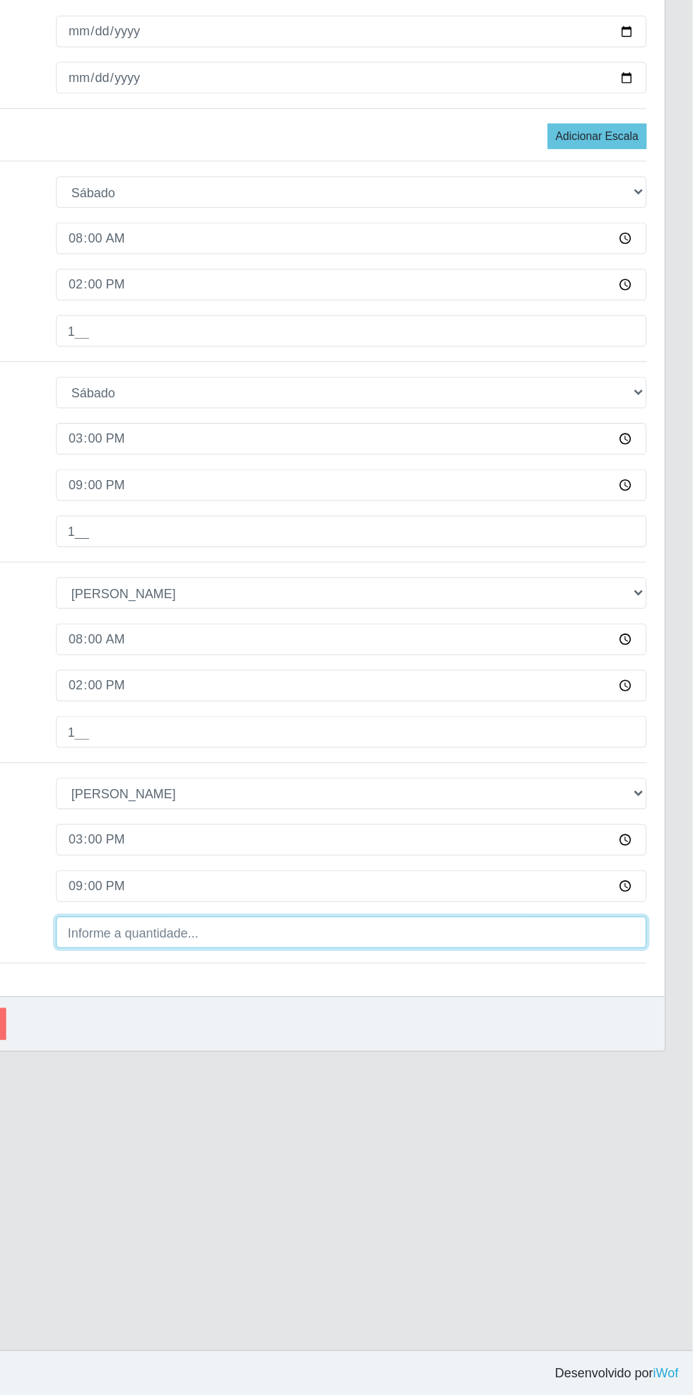
click at [339, 1036] on input "Quantidade" at bounding box center [427, 1033] width 460 height 25
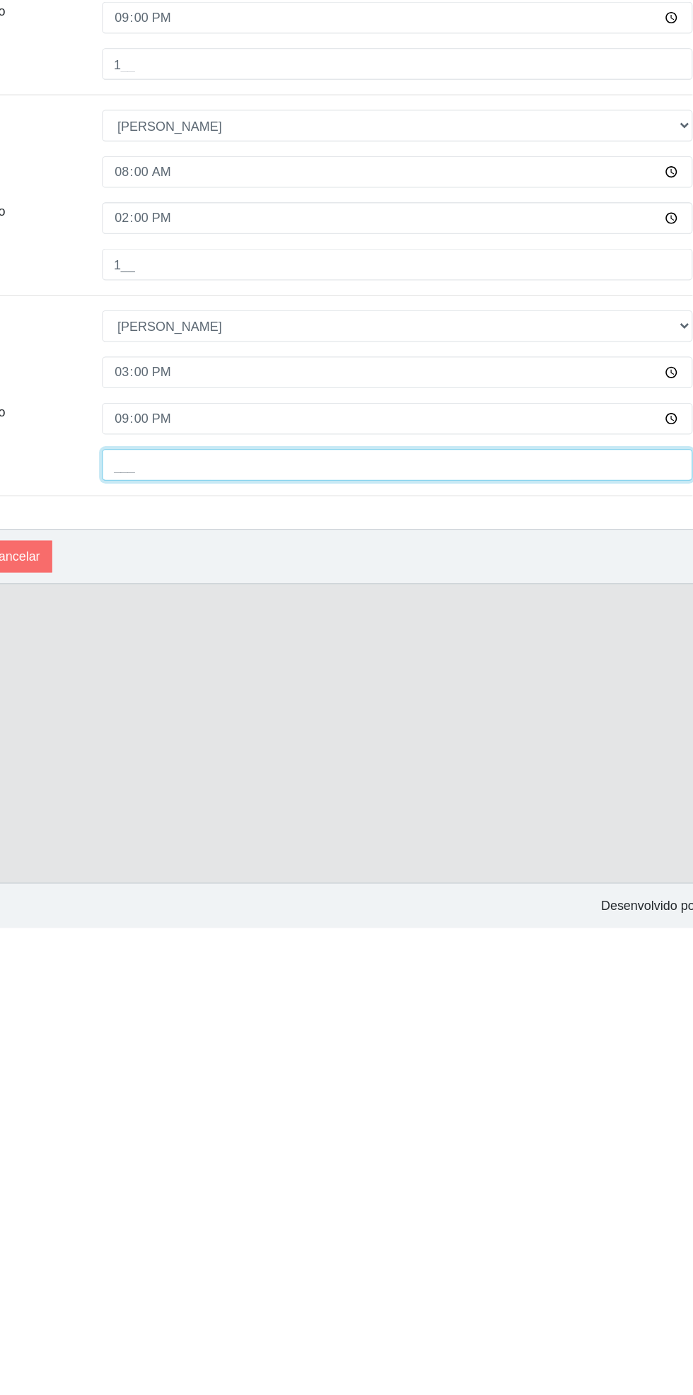
type input "1__"
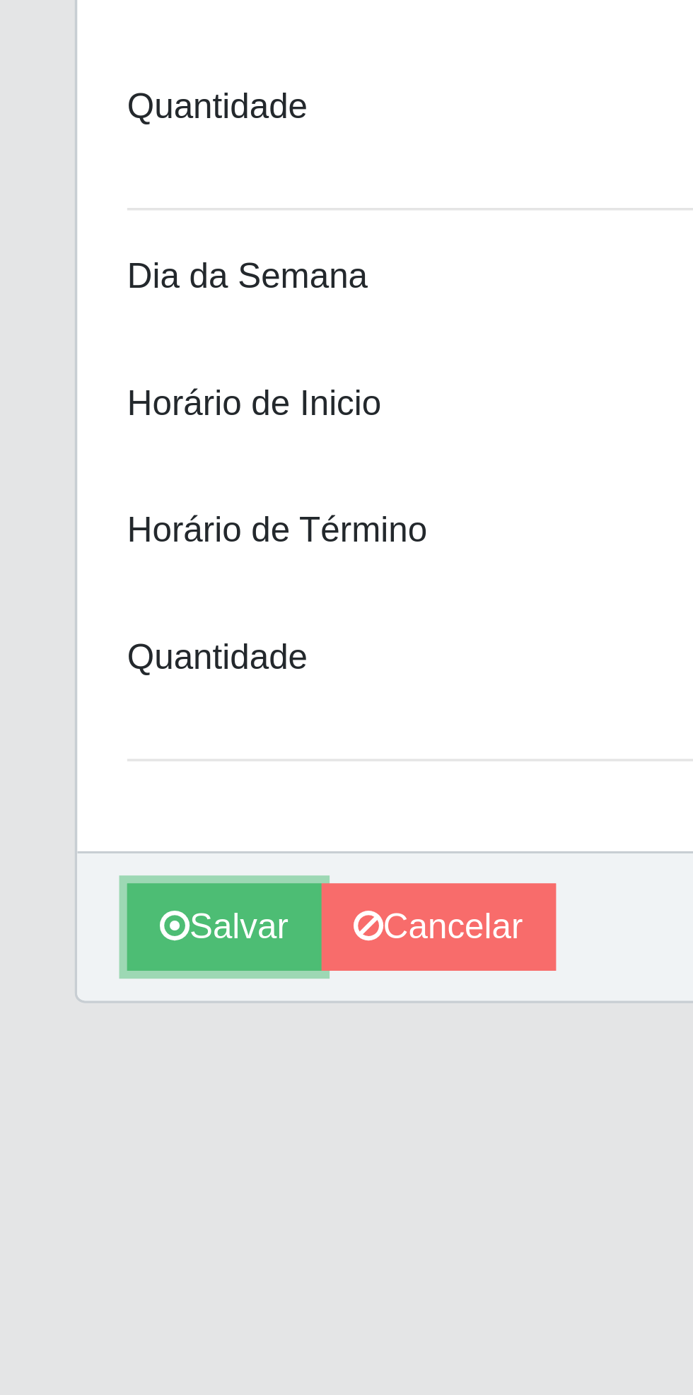
click at [61, 1106] on button "Salvar" at bounding box center [63, 1105] width 55 height 25
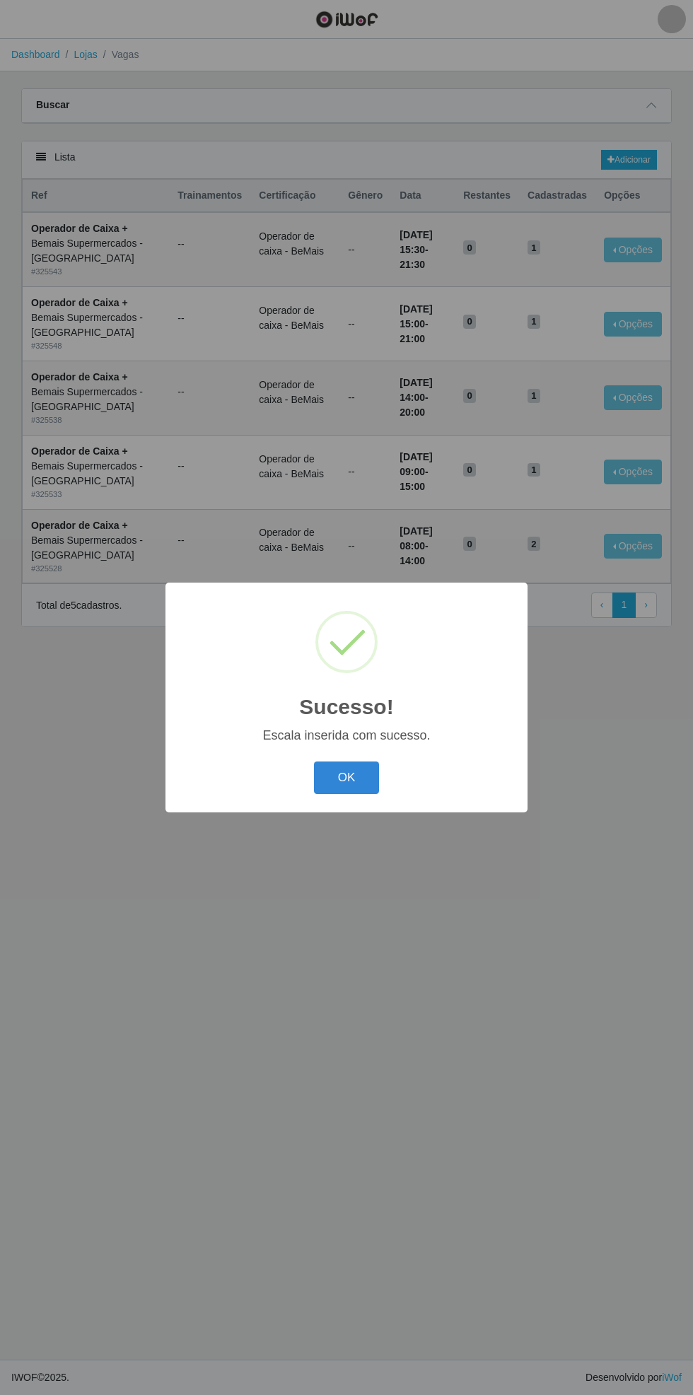
click at [344, 763] on button "OK" at bounding box center [347, 777] width 66 height 33
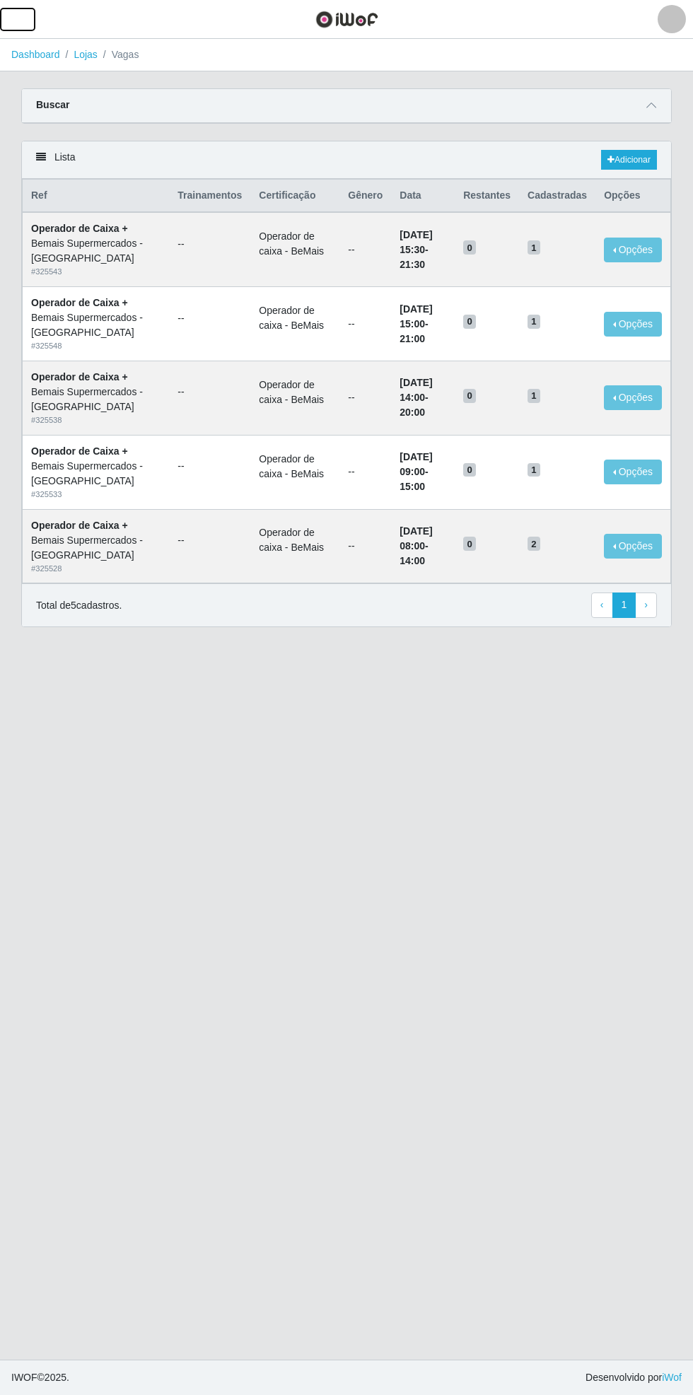
click at [28, 18] on button "button" at bounding box center [17, 19] width 35 height 23
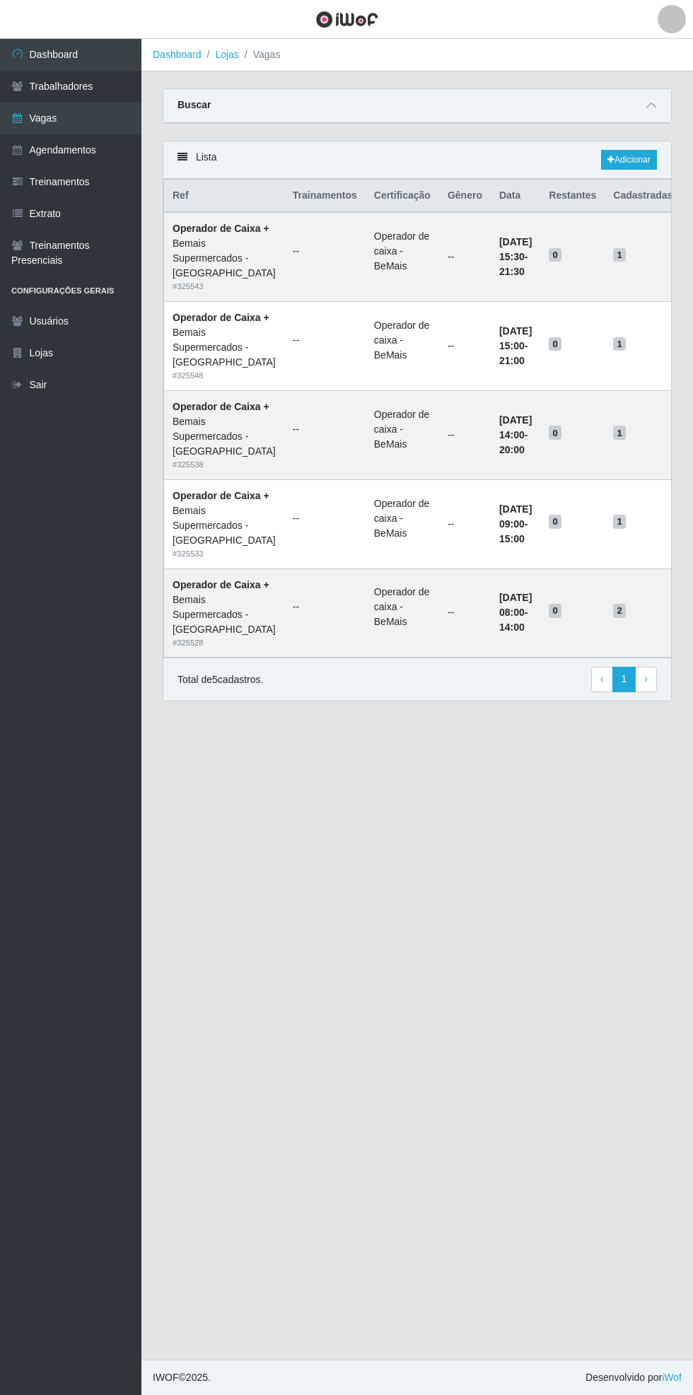
click at [109, 156] on link "Agendamentos" at bounding box center [70, 150] width 141 height 32
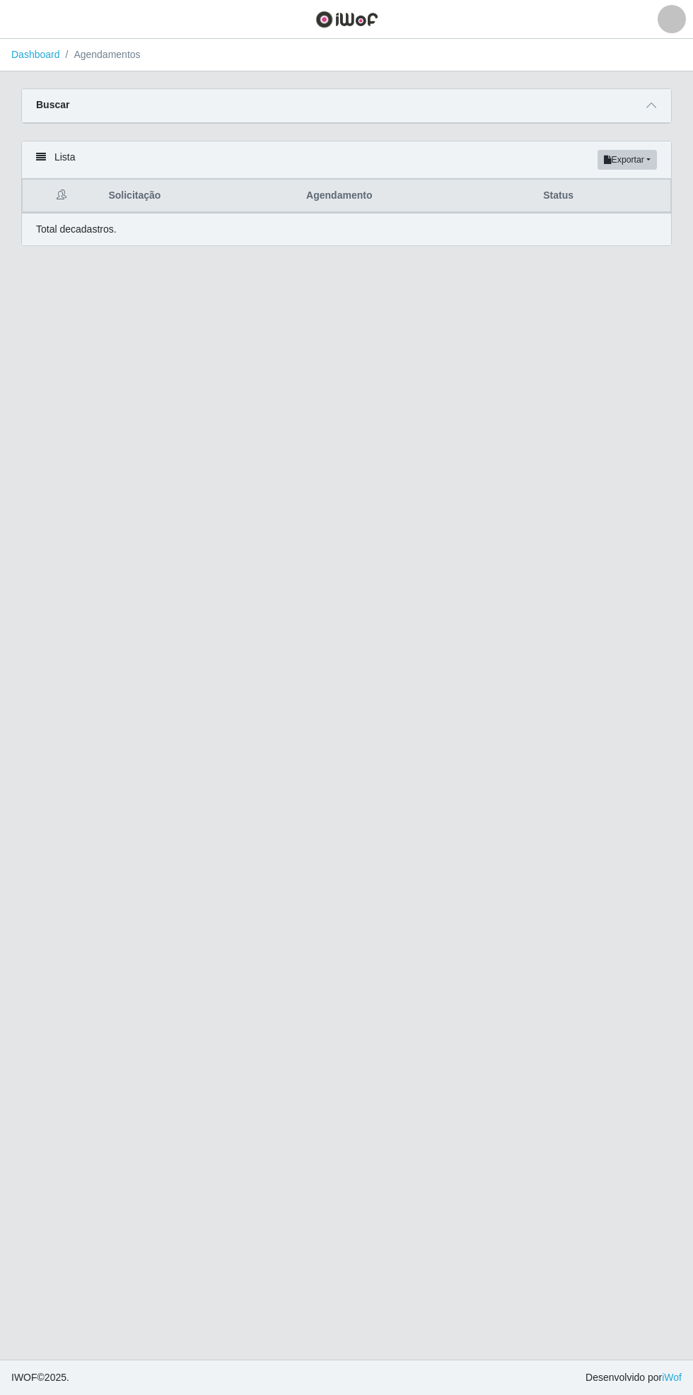
click at [657, 103] on span at bounding box center [651, 106] width 17 height 16
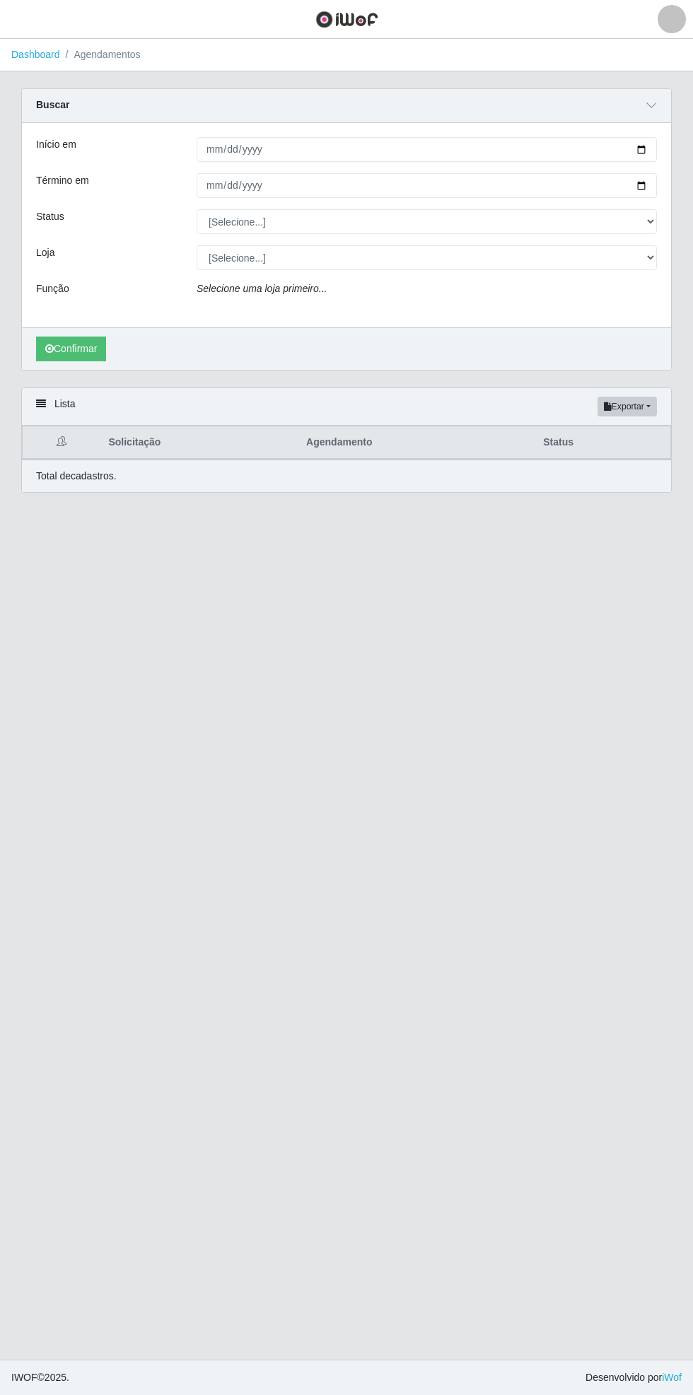
click at [671, 139] on div "Buscar Início em Término em Status [Selecione...] AGENDADO AGUARDANDO LIBERAR E…" at bounding box center [346, 229] width 650 height 282
click at [653, 140] on input "Início em" at bounding box center [427, 149] width 460 height 25
type input "[DATE]"
click at [651, 184] on input "Término em" at bounding box center [427, 185] width 460 height 25
type input "[DATE]"
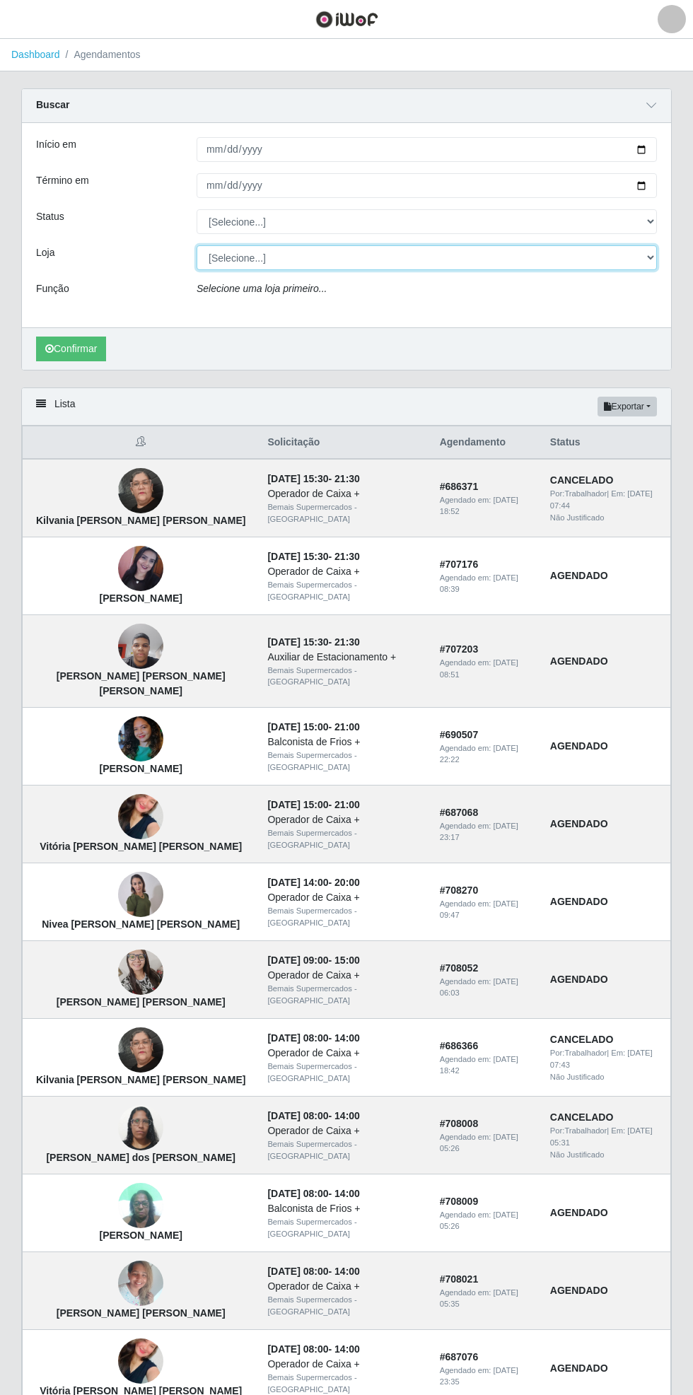
click at [654, 258] on select "[Selecione...] Bemais Supermercados - [GEOGRAPHIC_DATA]" at bounding box center [427, 257] width 460 height 25
select select "250"
click at [197, 245] on select "[Selecione...] Bemais Supermercados - [GEOGRAPHIC_DATA]" at bounding box center [427, 257] width 460 height 25
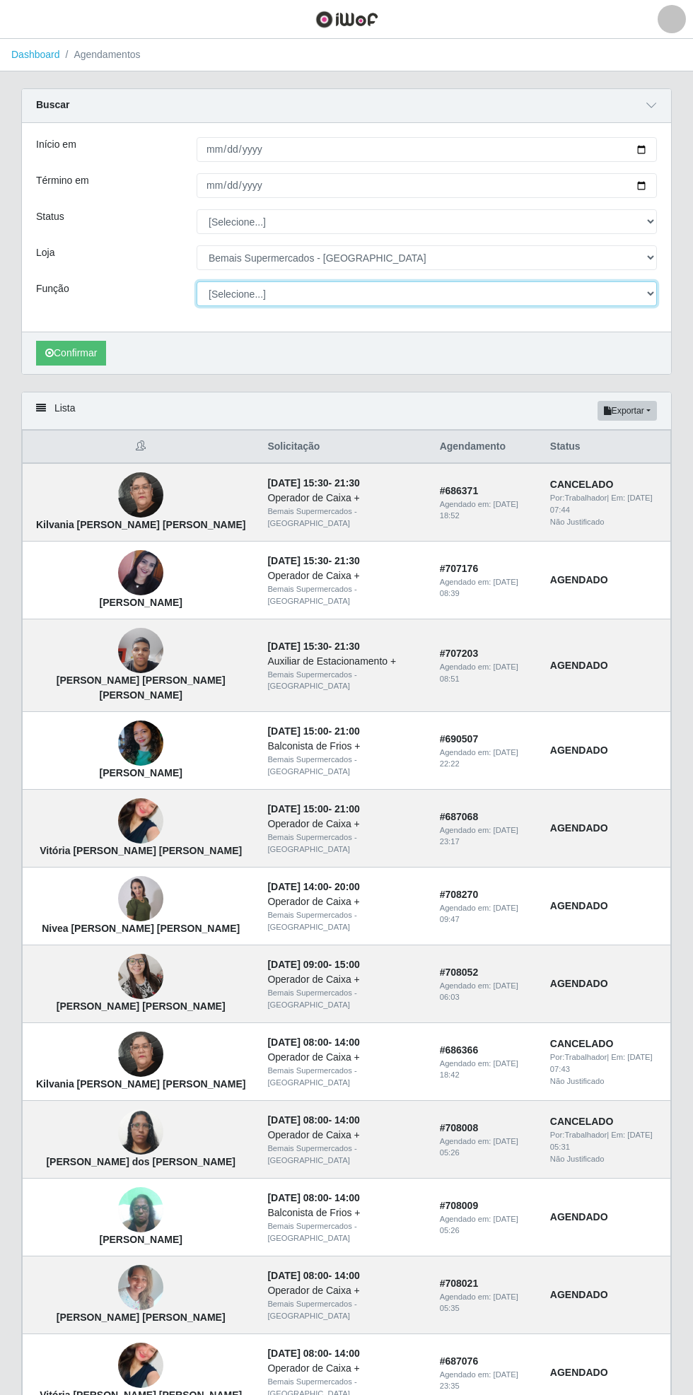
click at [653, 286] on select "[Selecione...] ASG ASG + ASG ++ Auxiliar de Estacionamento Auxiliar de Estacion…" at bounding box center [427, 293] width 460 height 25
click at [197, 281] on select "[Selecione...] ASG ASG + ASG ++ Auxiliar de Estacionamento Auxiliar de Estacion…" at bounding box center [427, 293] width 460 height 25
click at [69, 351] on button "Confirmar" at bounding box center [71, 353] width 70 height 25
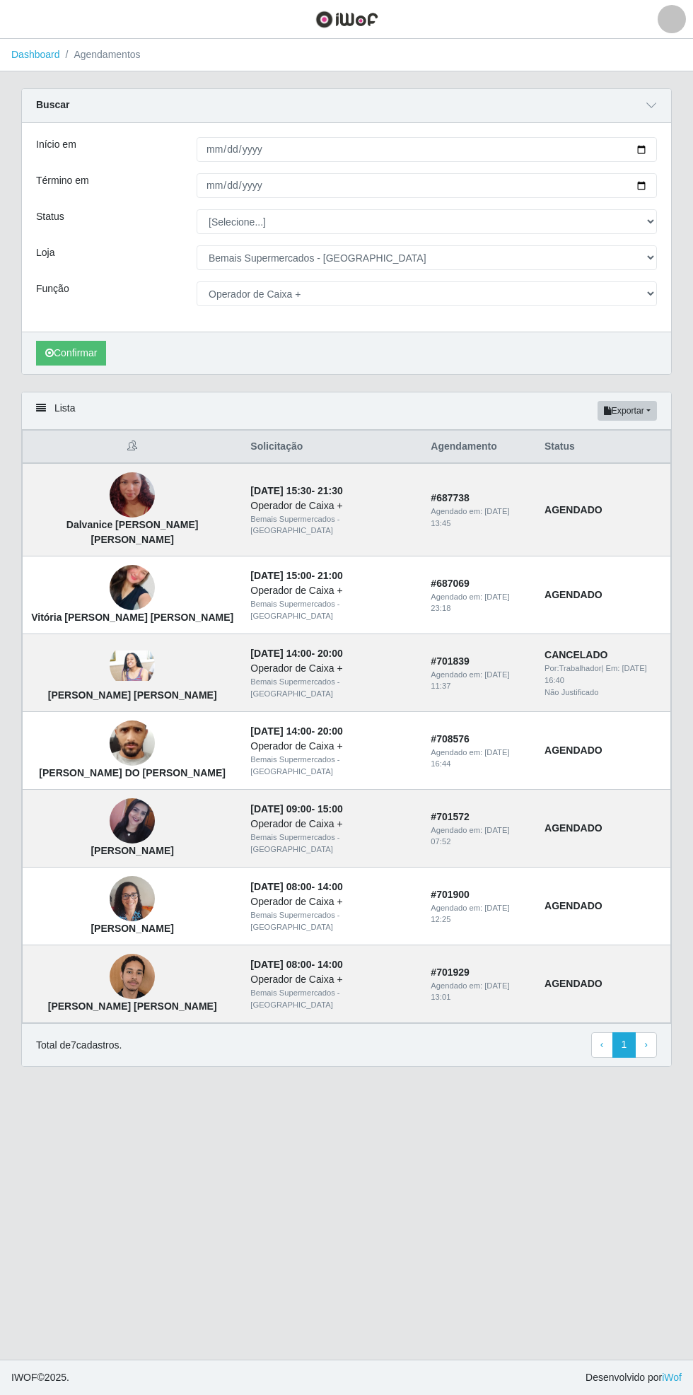
click at [114, 670] on img at bounding box center [132, 665] width 45 height 30
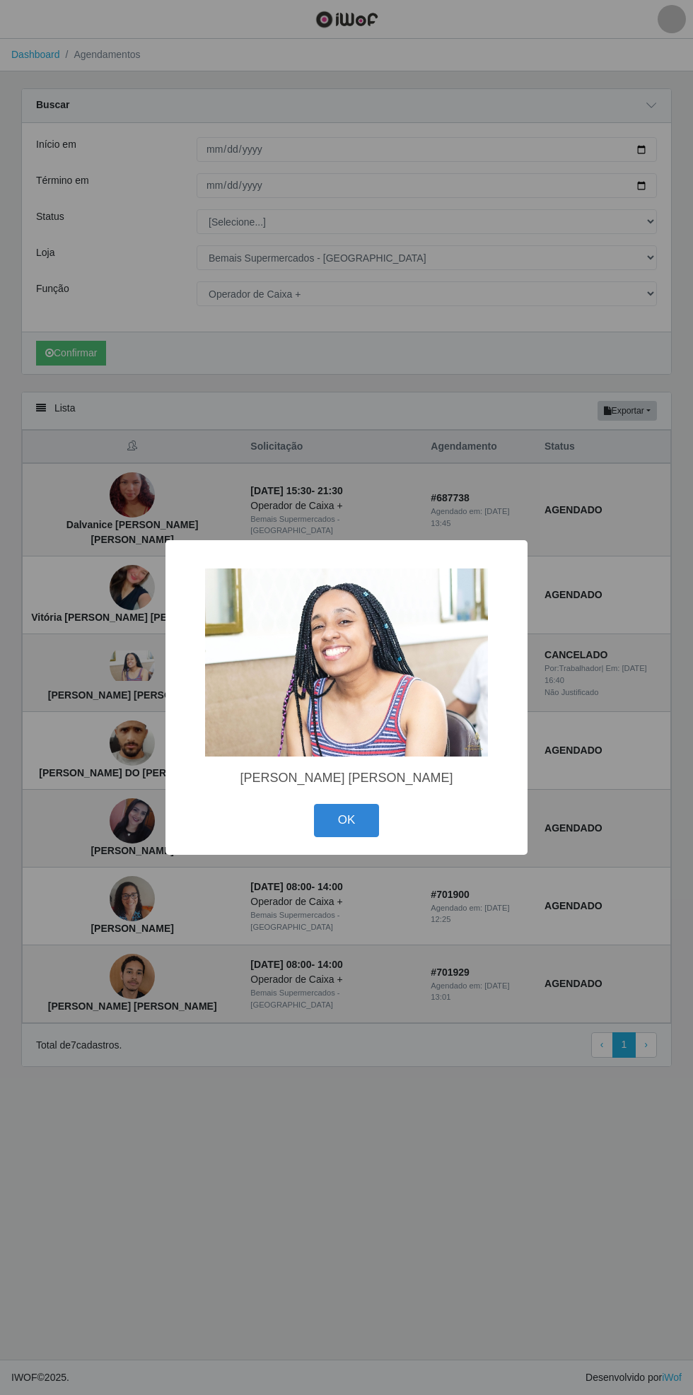
click at [346, 821] on button "OK" at bounding box center [347, 820] width 66 height 33
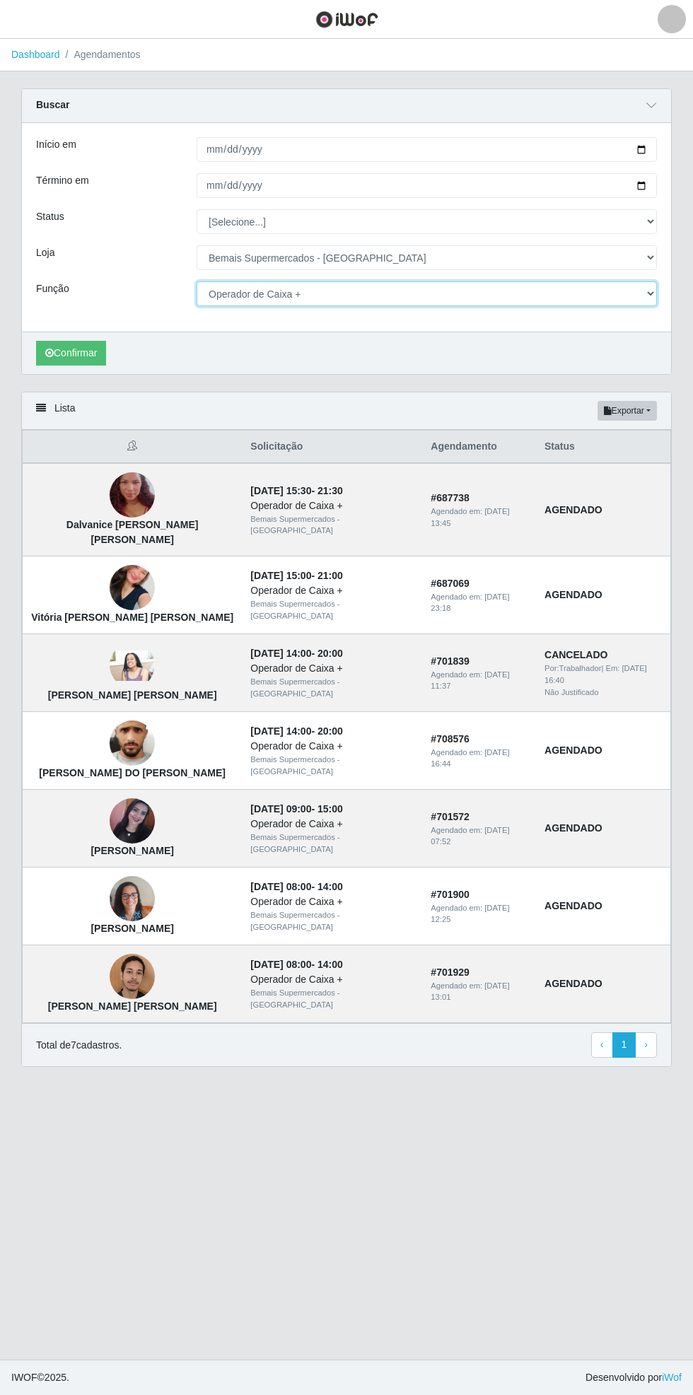
click at [649, 292] on select "[Selecione...] ASG ASG + ASG ++ Auxiliar de Estacionamento Auxiliar de Estacion…" at bounding box center [427, 293] width 460 height 25
select select "70"
click at [197, 281] on select "[Selecione...] ASG ASG + ASG ++ Auxiliar de Estacionamento Auxiliar de Estacion…" at bounding box center [427, 293] width 460 height 25
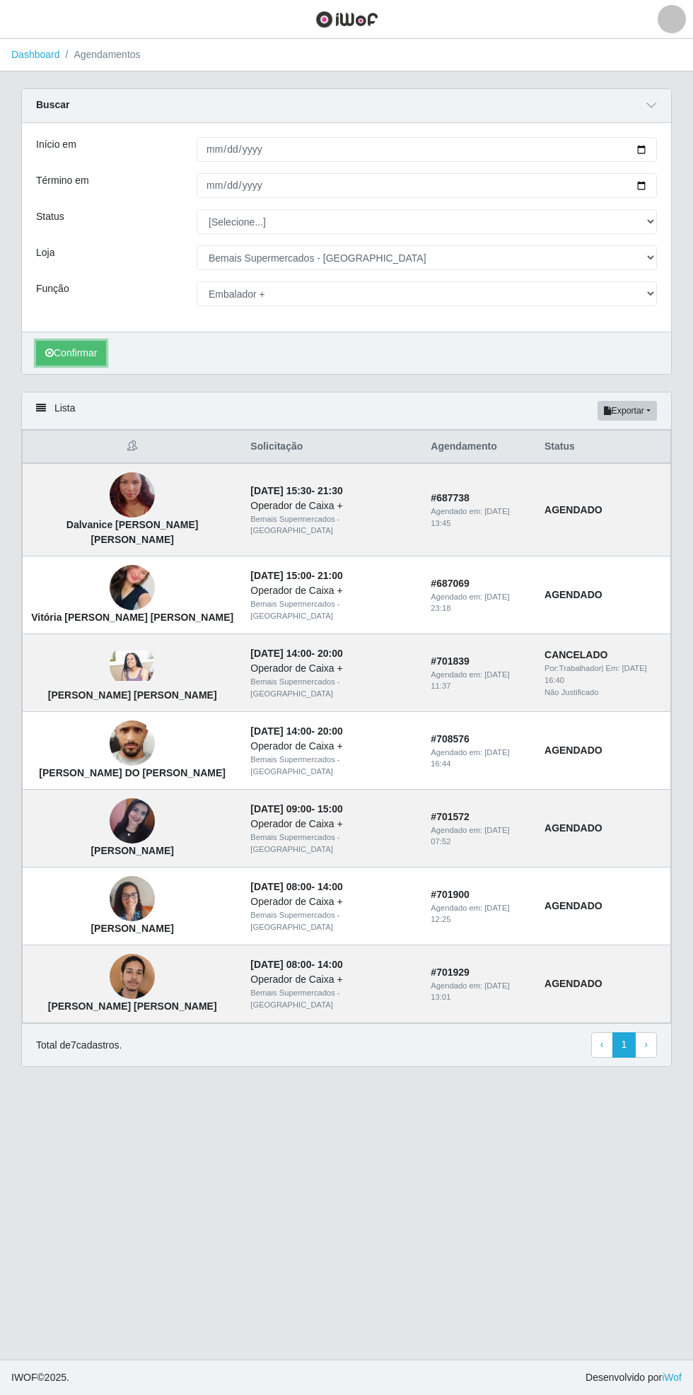
click at [66, 351] on button "Confirmar" at bounding box center [71, 353] width 70 height 25
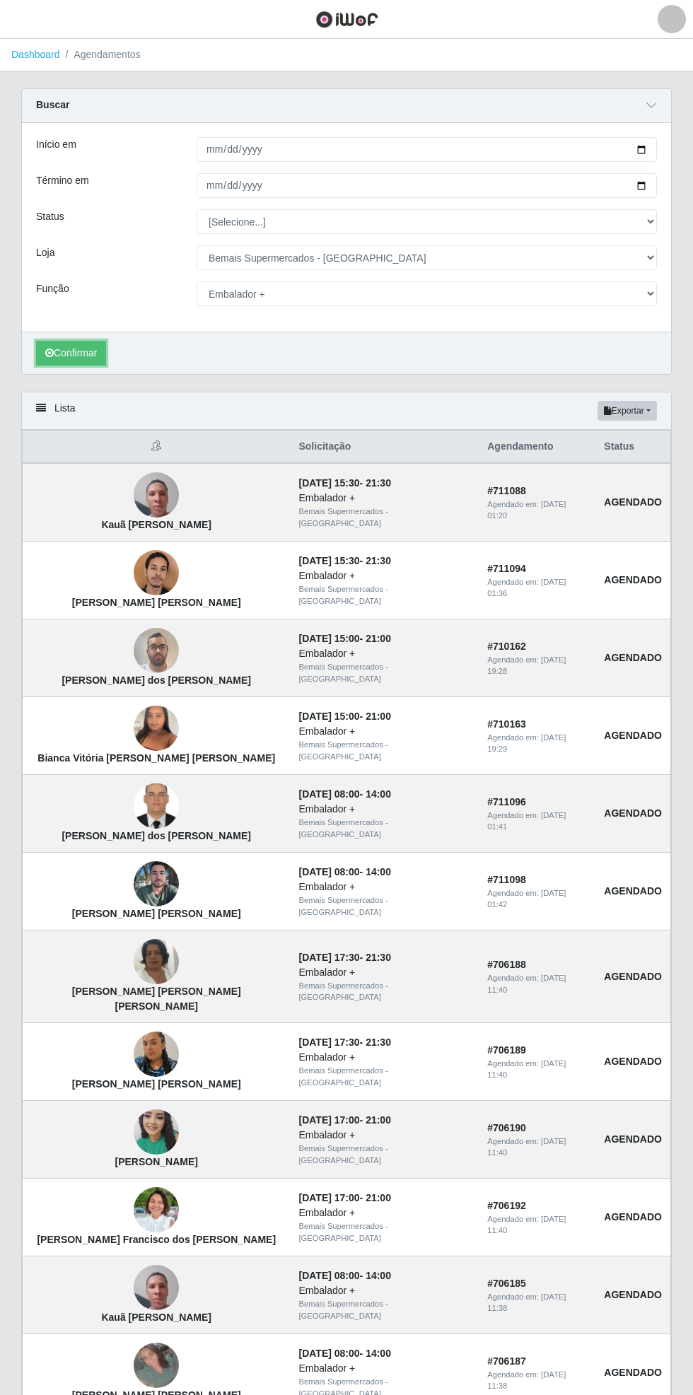
scroll to position [93, 0]
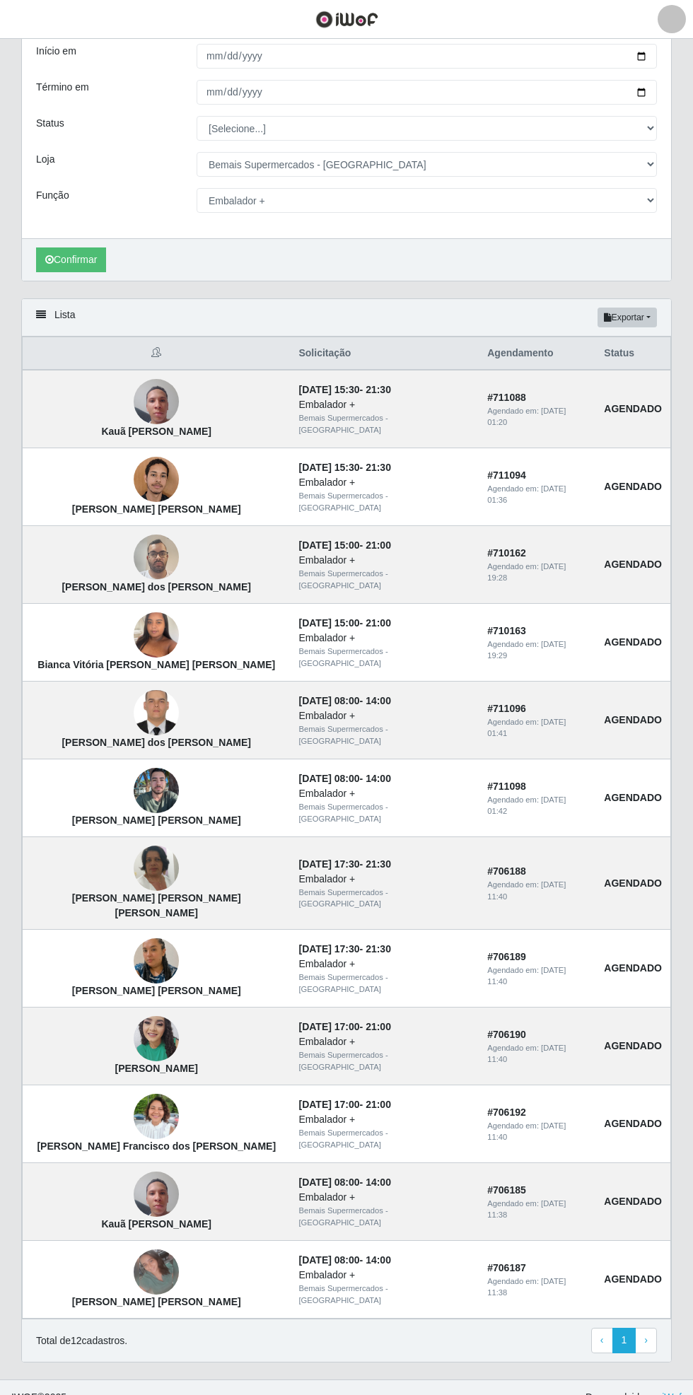
click at [134, 947] on img at bounding box center [156, 960] width 45 height 81
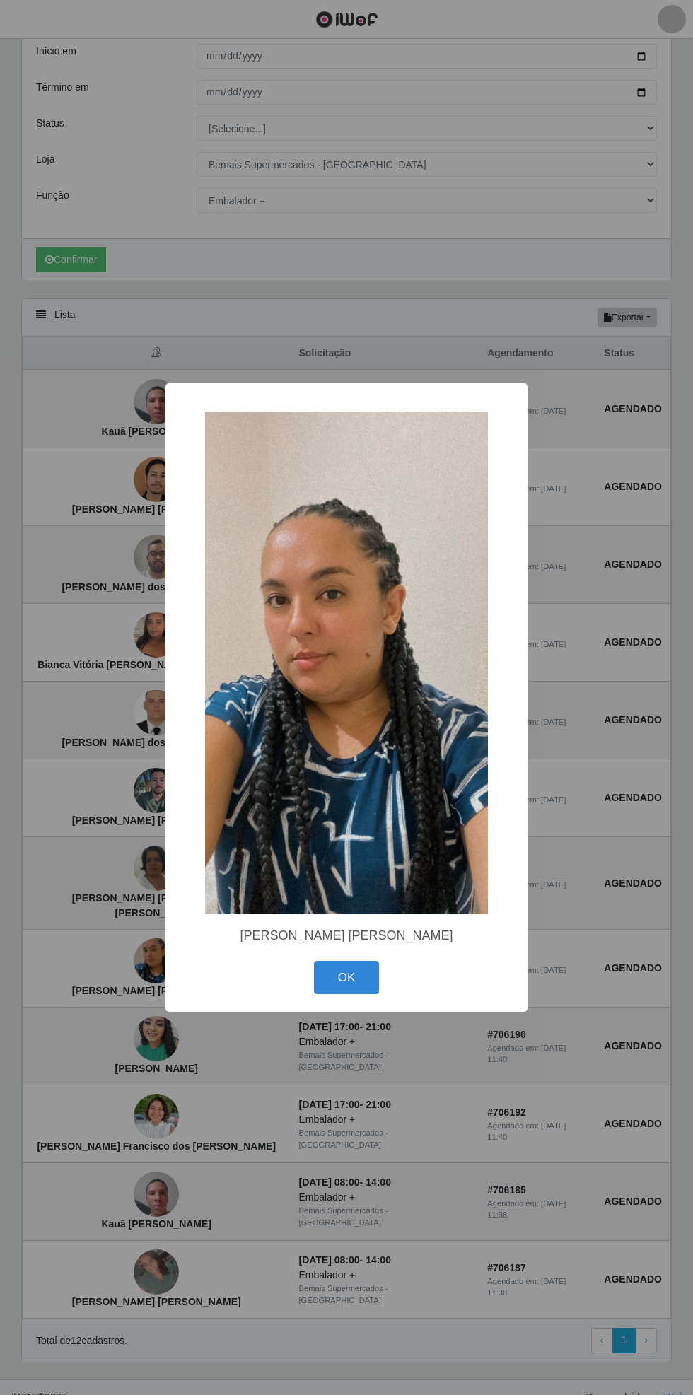
click at [363, 983] on button "OK" at bounding box center [347, 977] width 66 height 33
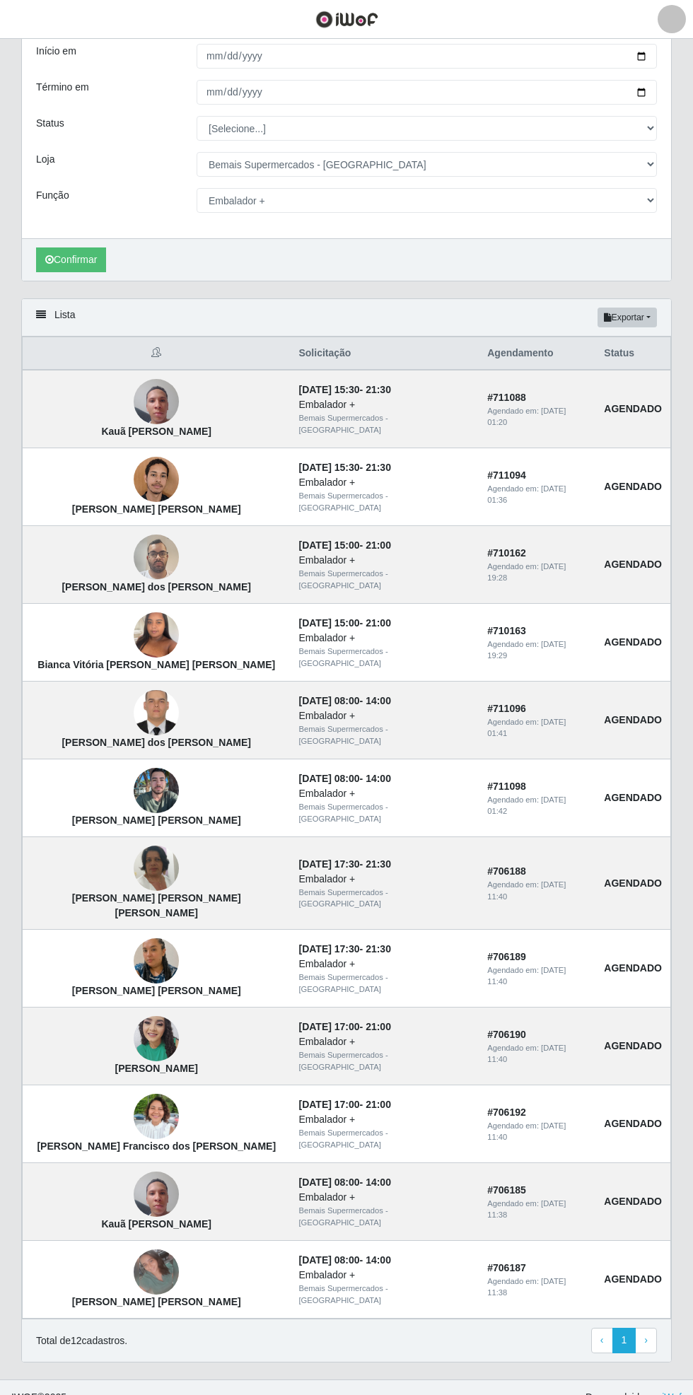
click at [134, 1266] on img at bounding box center [156, 1271] width 45 height 45
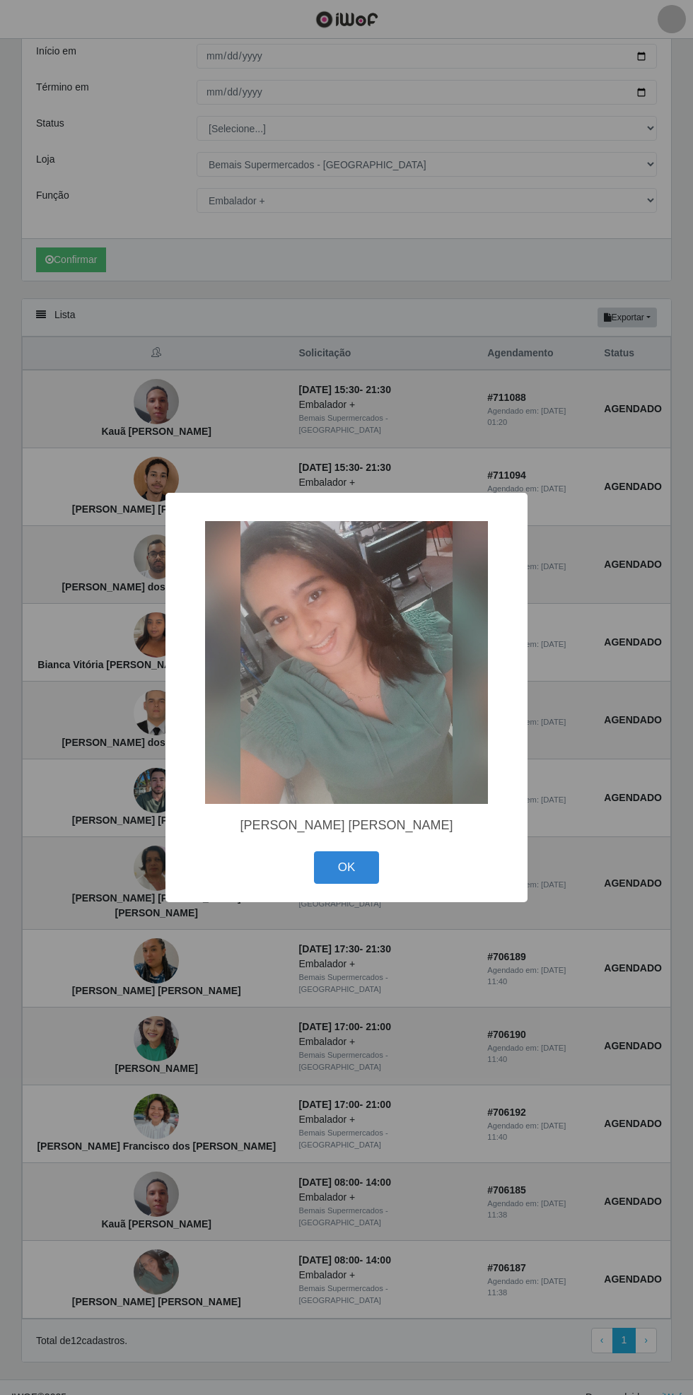
click at [346, 868] on button "OK" at bounding box center [347, 867] width 66 height 33
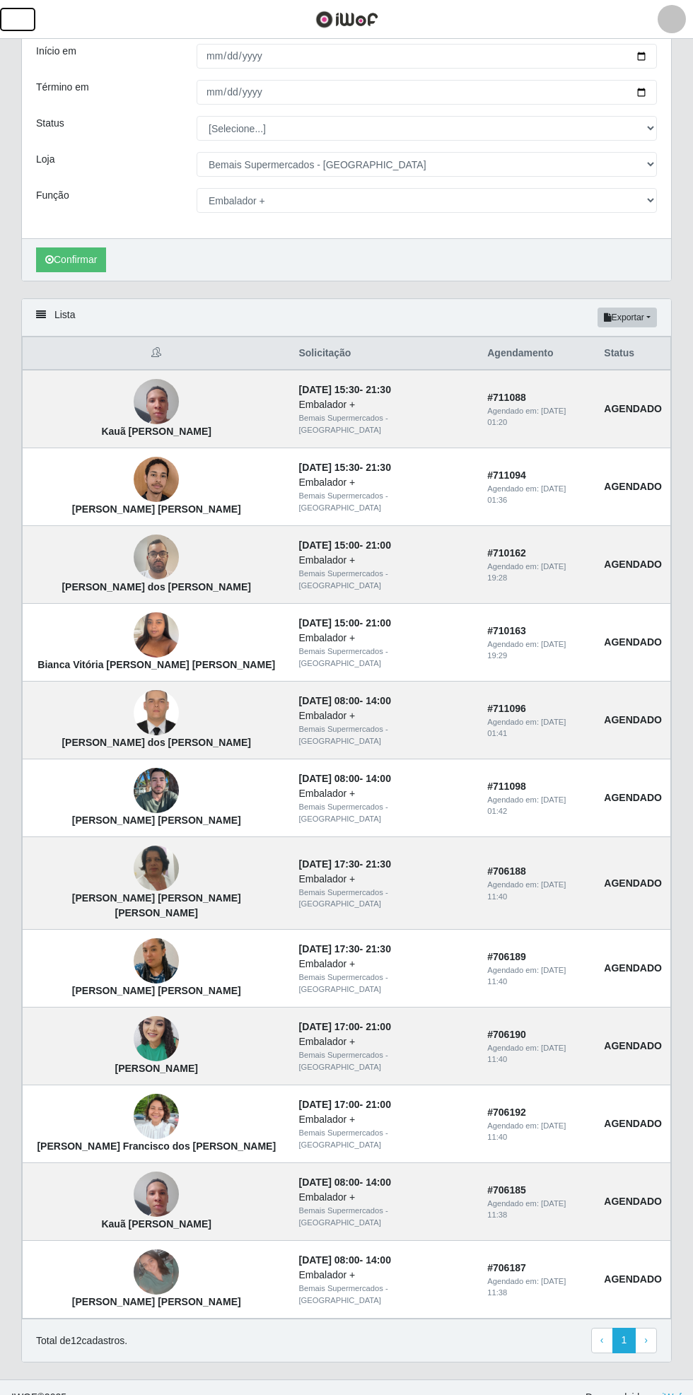
click at [30, 16] on button "button" at bounding box center [17, 19] width 35 height 23
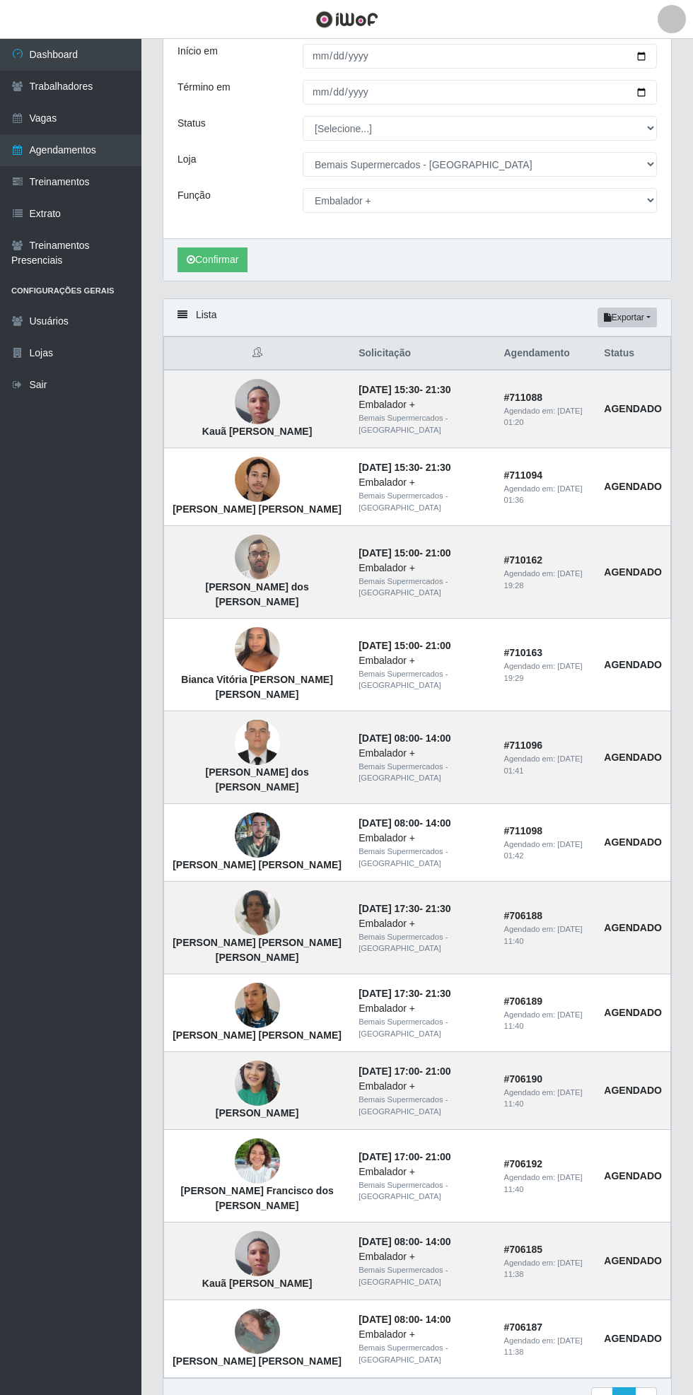
click at [100, 114] on link "Vagas" at bounding box center [70, 118] width 141 height 32
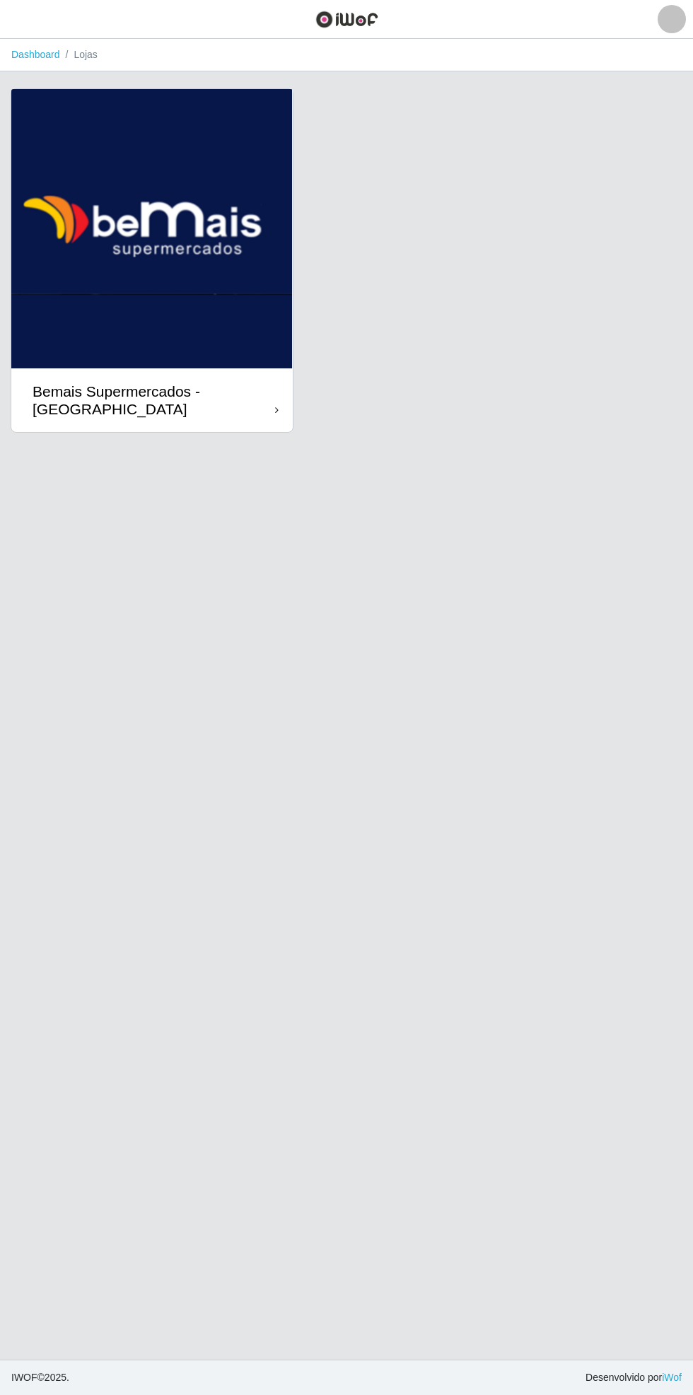
click at [253, 375] on div "Bemais Supermercados - [GEOGRAPHIC_DATA]" at bounding box center [151, 400] width 281 height 64
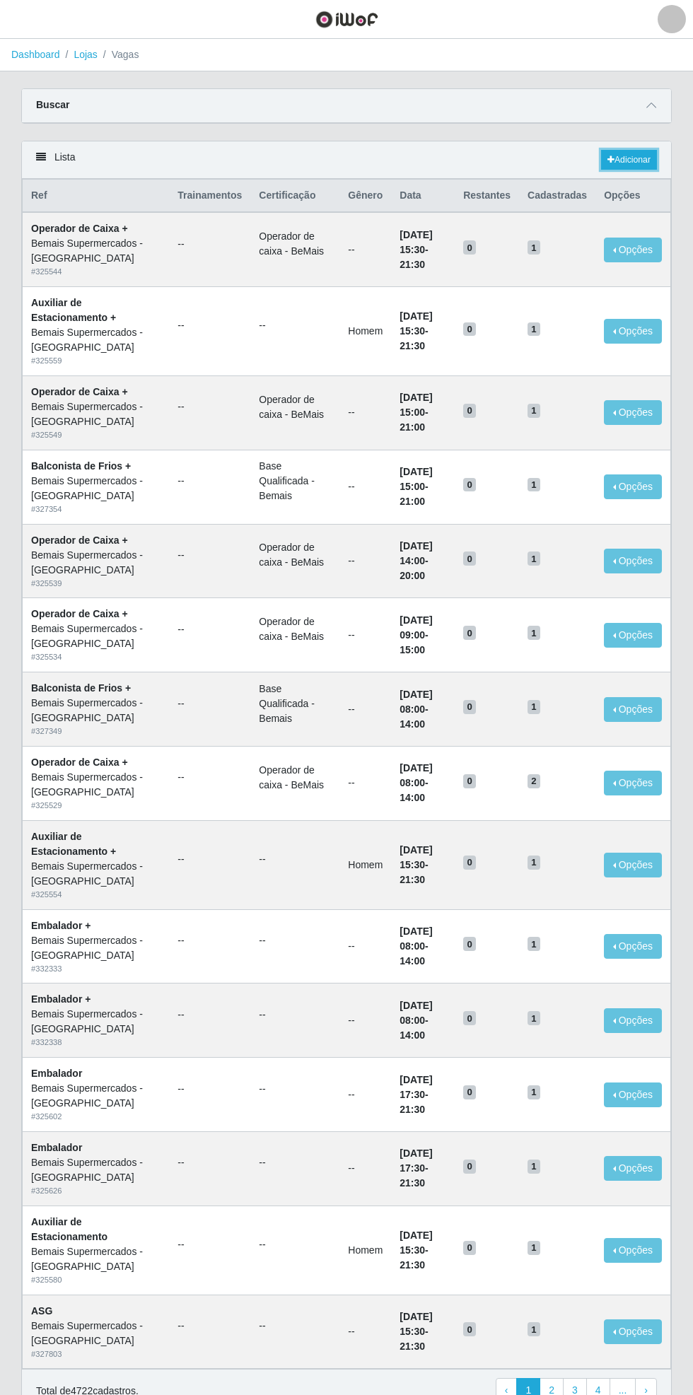
click at [636, 157] on link "Adicionar" at bounding box center [629, 160] width 56 height 20
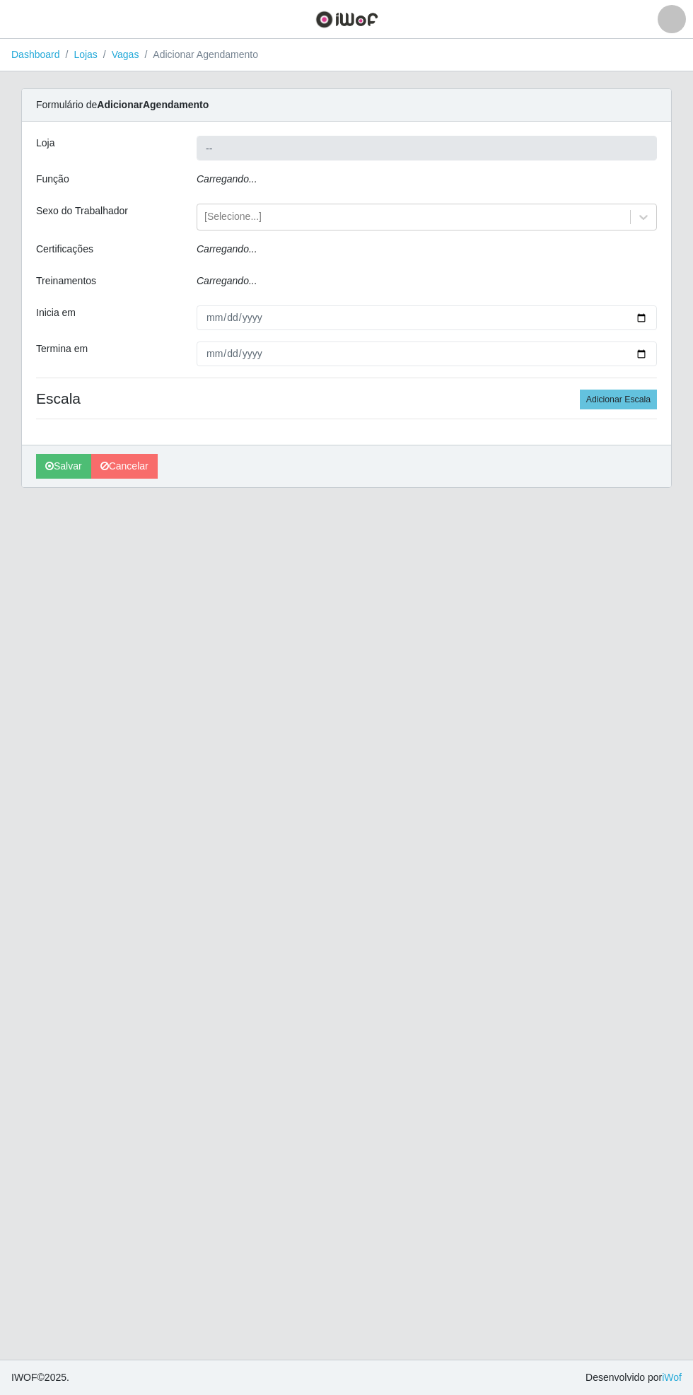
type input "Bemais Supermercados - [GEOGRAPHIC_DATA]"
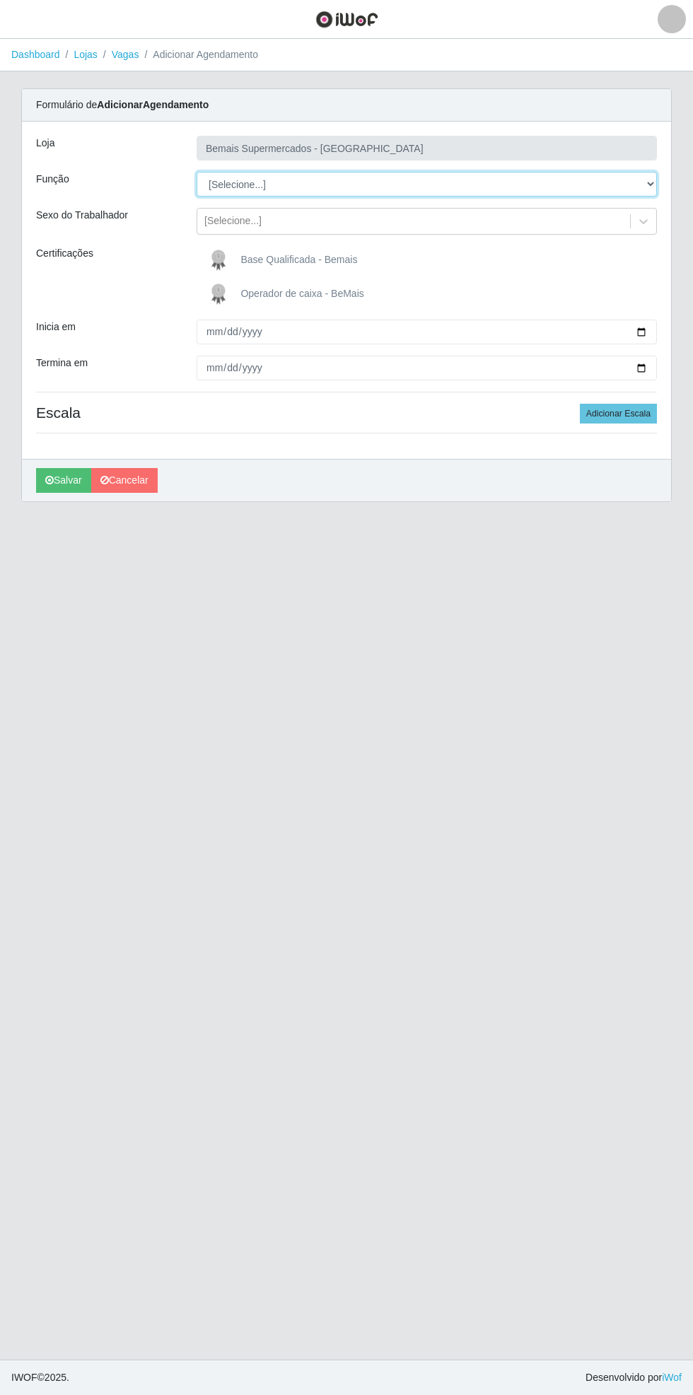
click at [651, 182] on select "[Selecione...] ASG ASG + ASG ++ Auxiliar de Estacionamento Auxiliar de Estacion…" at bounding box center [427, 184] width 460 height 25
select select "72"
click at [197, 172] on select "[Selecione...] ASG ASG + ASG ++ Auxiliar de Estacionamento Auxiliar de Estacion…" at bounding box center [427, 184] width 460 height 25
click at [279, 293] on span "Operador de caixa - BeMais" at bounding box center [301, 293] width 123 height 11
click at [0, 0] on input "Operador de caixa - BeMais" at bounding box center [0, 0] width 0 height 0
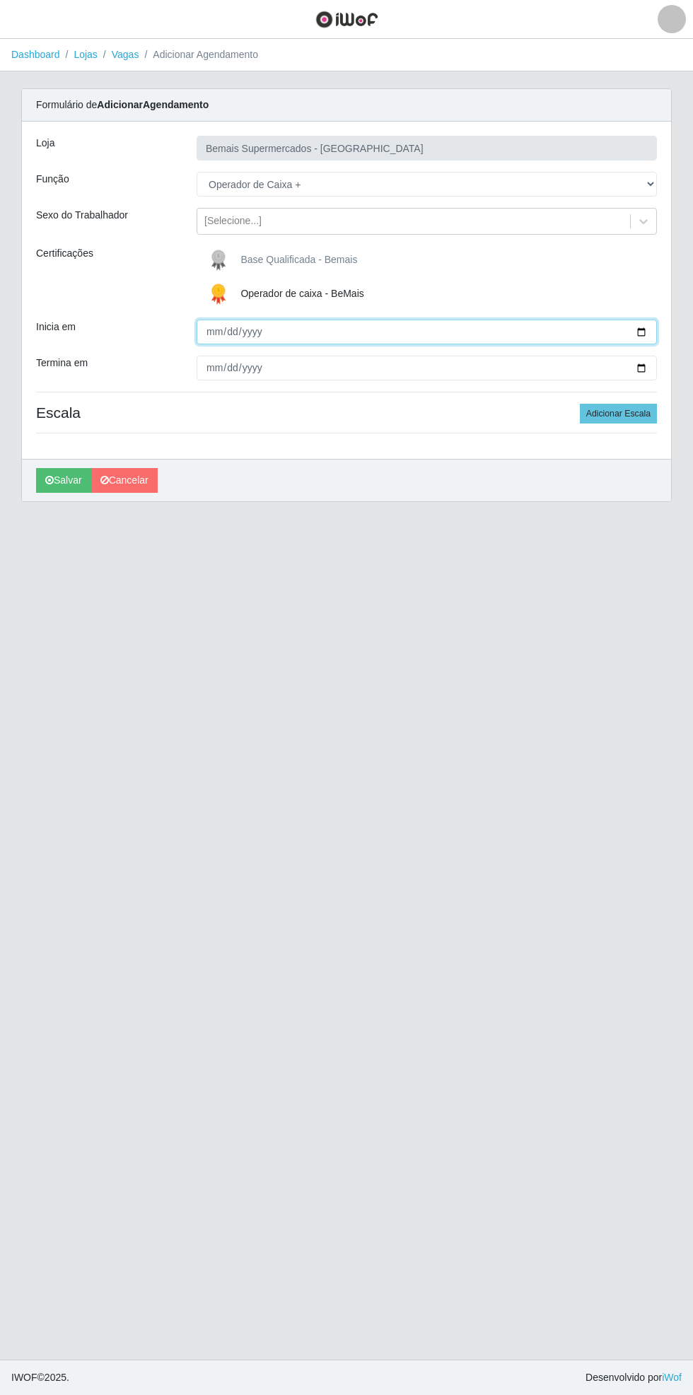
click at [654, 328] on input "Inicia em" at bounding box center [427, 331] width 460 height 25
type input "[DATE]"
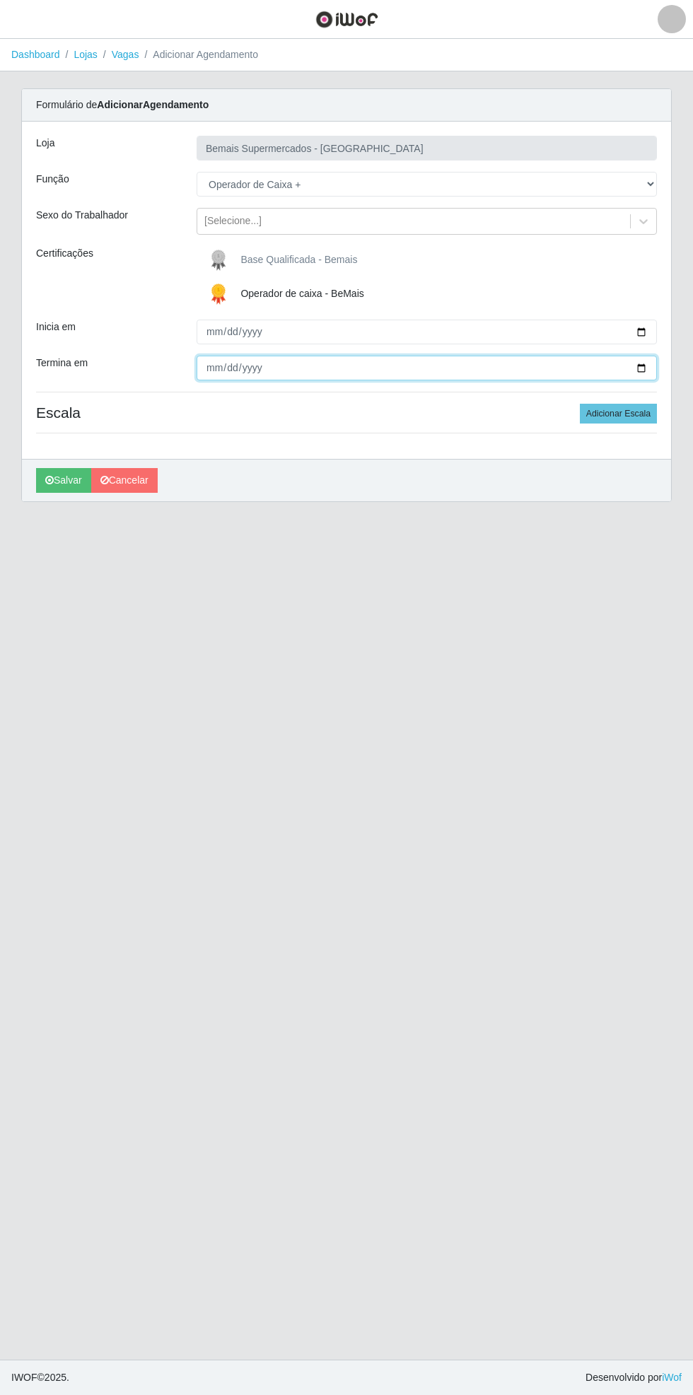
click at [650, 369] on input "Termina em" at bounding box center [427, 368] width 460 height 25
type input "[DATE]"
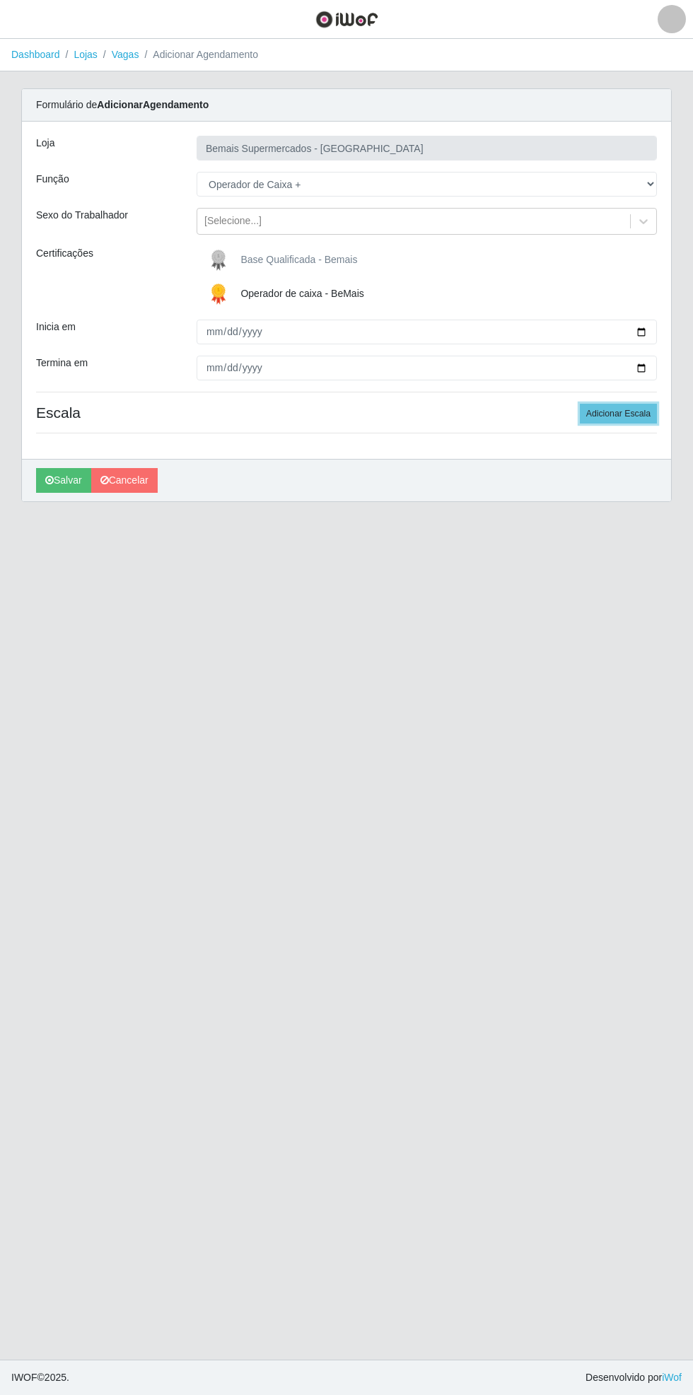
click at [636, 413] on button "Adicionar Escala" at bounding box center [618, 414] width 77 height 20
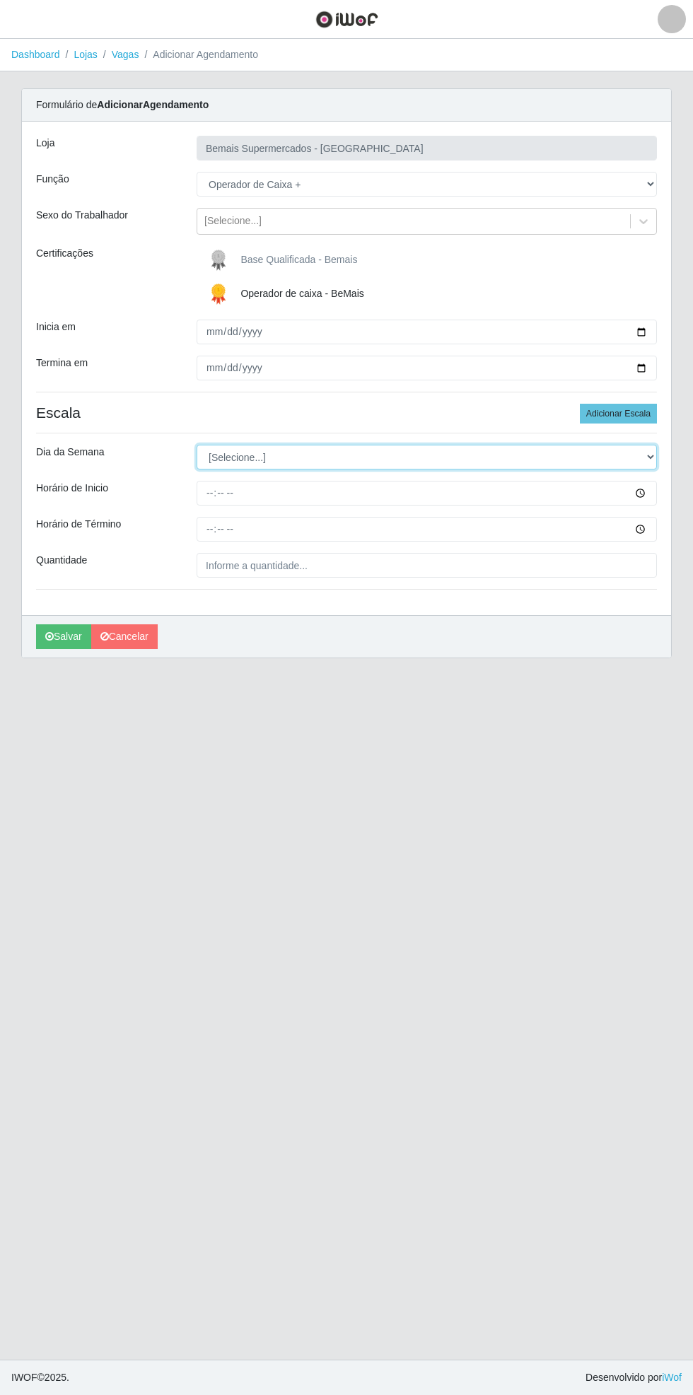
click at [653, 455] on select "[Selecione...] Segunda Terça Quarta Quinta Sexta Sábado Domingo" at bounding box center [427, 457] width 460 height 25
select select "0"
click at [197, 445] on select "[Selecione...] Segunda Terça Quarta Quinta Sexta Sábado Domingo" at bounding box center [427, 457] width 460 height 25
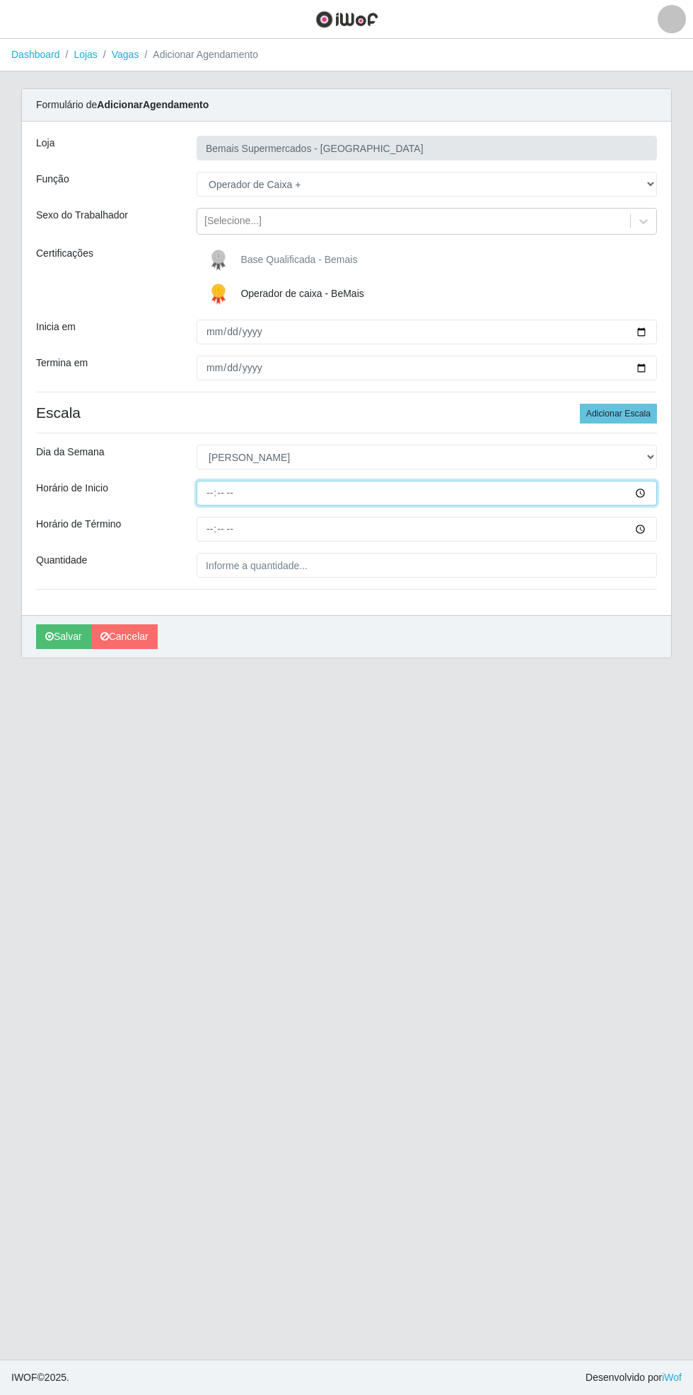
click at [652, 492] on input "Horário de Inicio" at bounding box center [427, 493] width 460 height 25
type input "08:00"
click at [647, 527] on input "Horário de Término" at bounding box center [427, 529] width 460 height 25
type input "14:00"
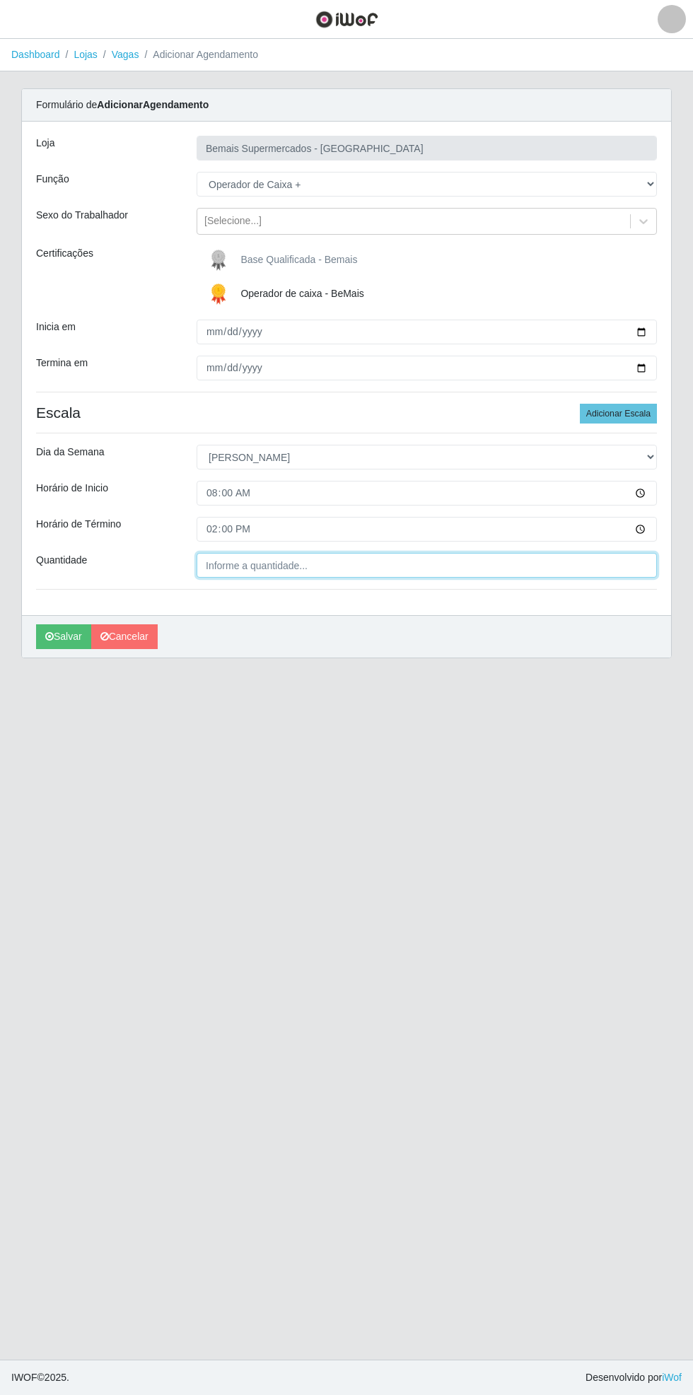
click at [315, 565] on input "Quantidade" at bounding box center [427, 565] width 460 height 25
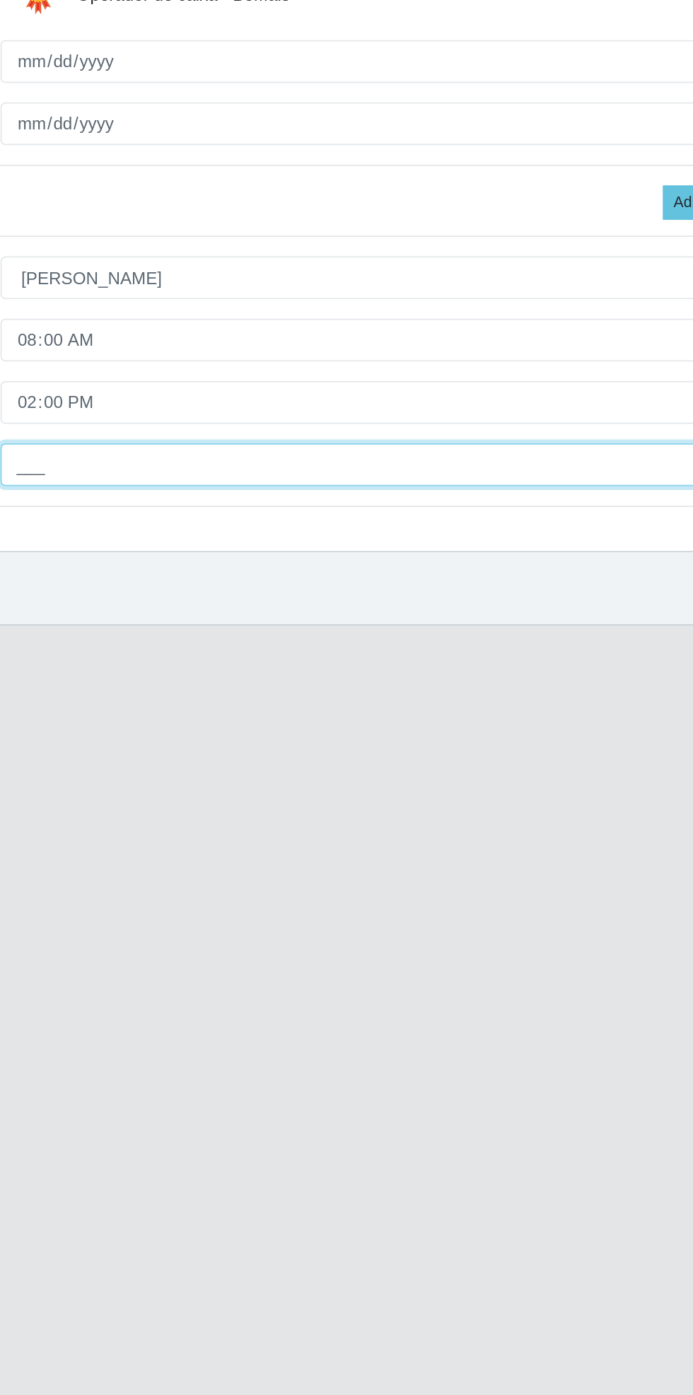
type input "1__"
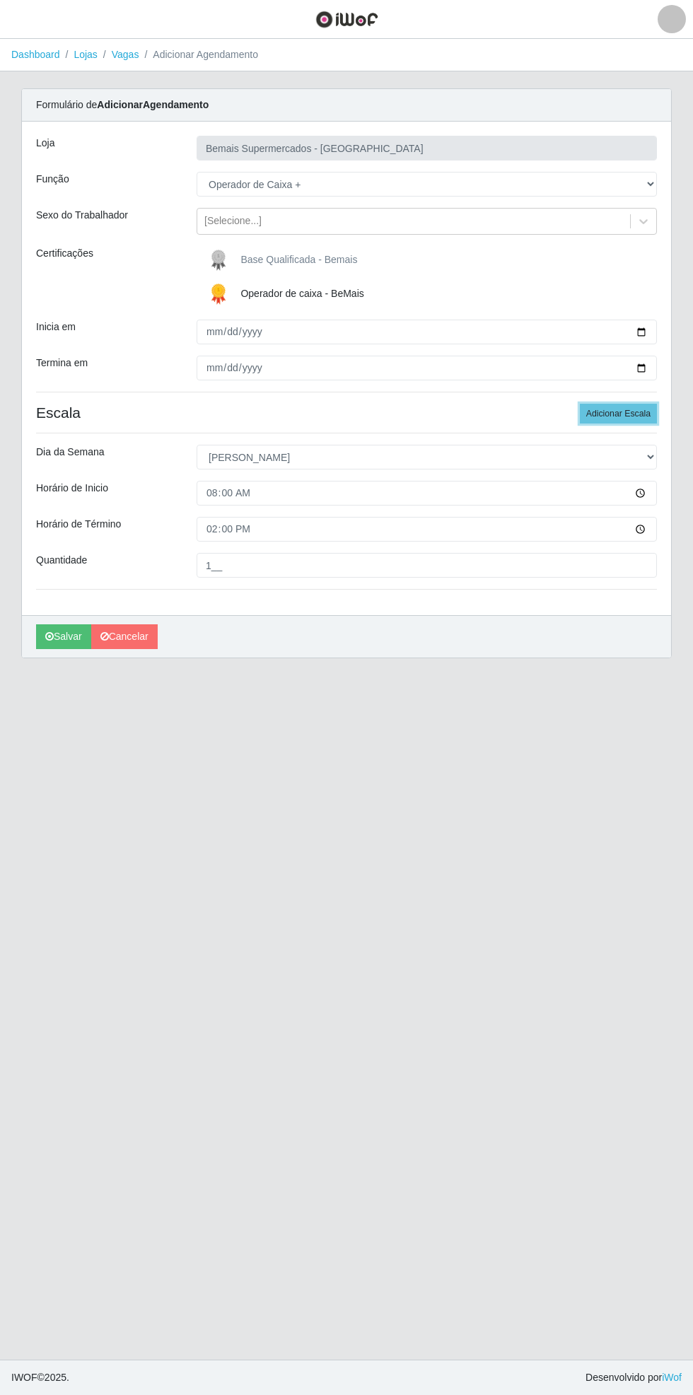
click at [638, 408] on button "Adicionar Escala" at bounding box center [618, 414] width 77 height 20
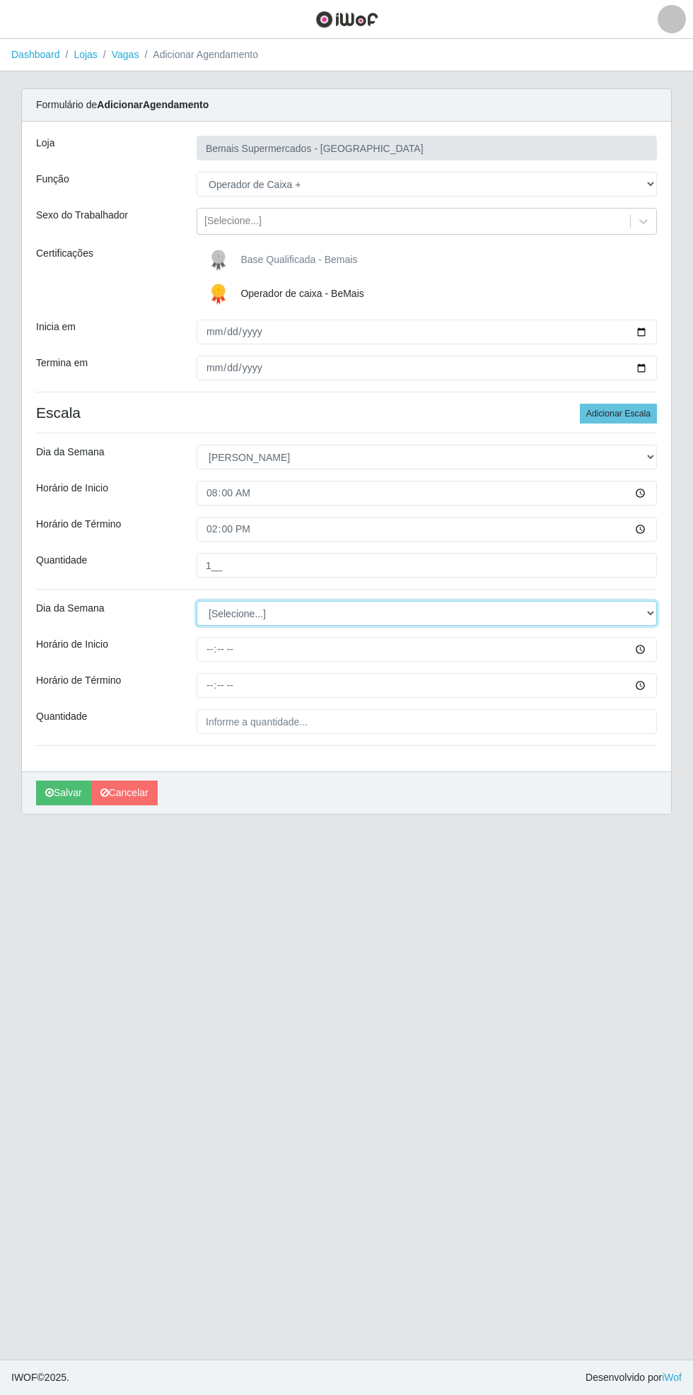
click at [651, 606] on select "[Selecione...] Segunda Terça Quarta Quinta Sexta Sábado Domingo" at bounding box center [427, 613] width 460 height 25
select select "0"
click at [197, 601] on select "[Selecione...] Segunda Terça Quarta Quinta Sexta Sábado Domingo" at bounding box center [427, 613] width 460 height 25
click at [646, 647] on input "Horário de Inicio" at bounding box center [427, 649] width 460 height 25
type input "15:00"
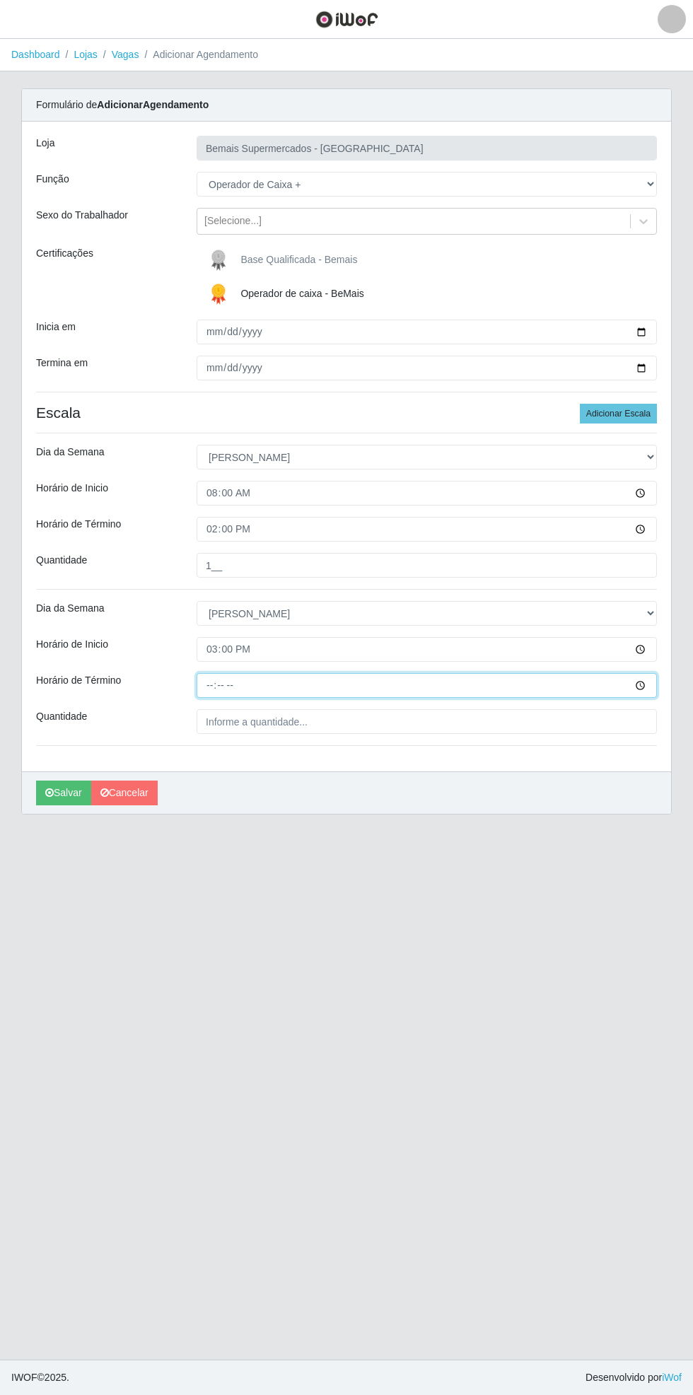
click at [655, 681] on input "Horário de Término" at bounding box center [427, 685] width 460 height 25
type input "21:00"
click at [315, 722] on input "Quantidade" at bounding box center [427, 721] width 460 height 25
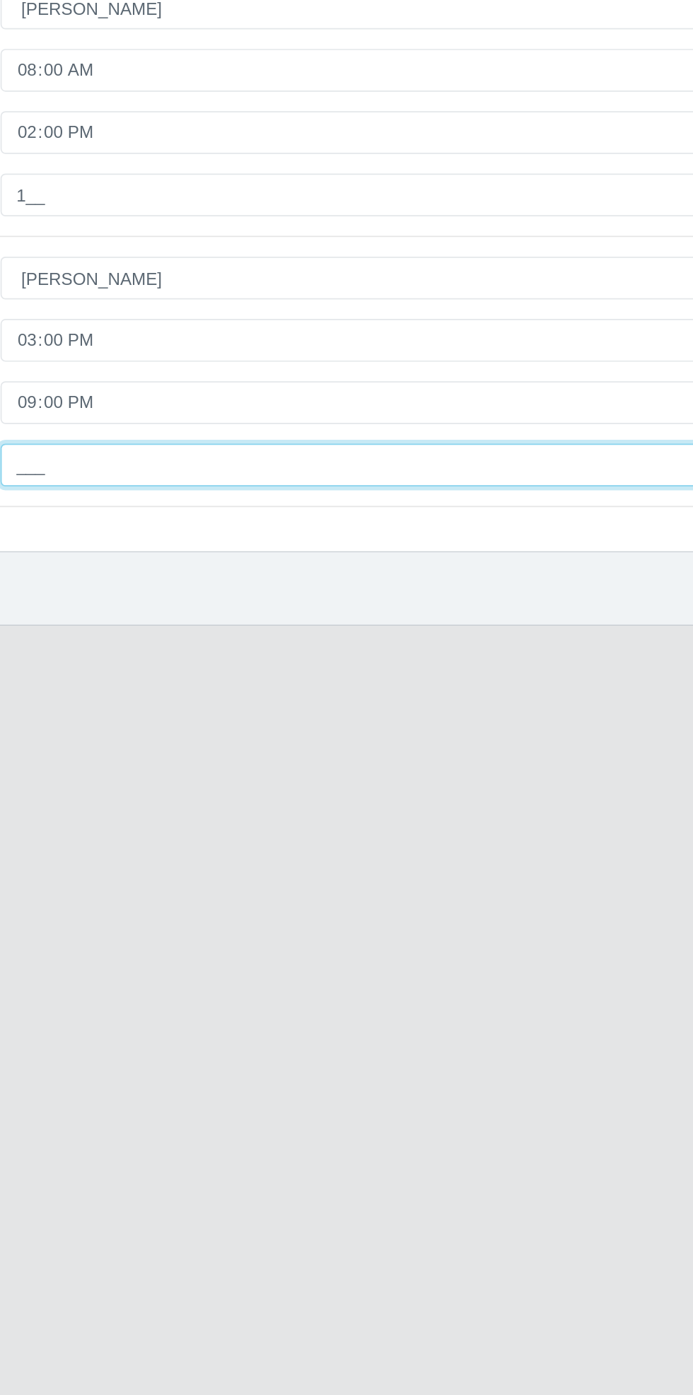
type input "1__"
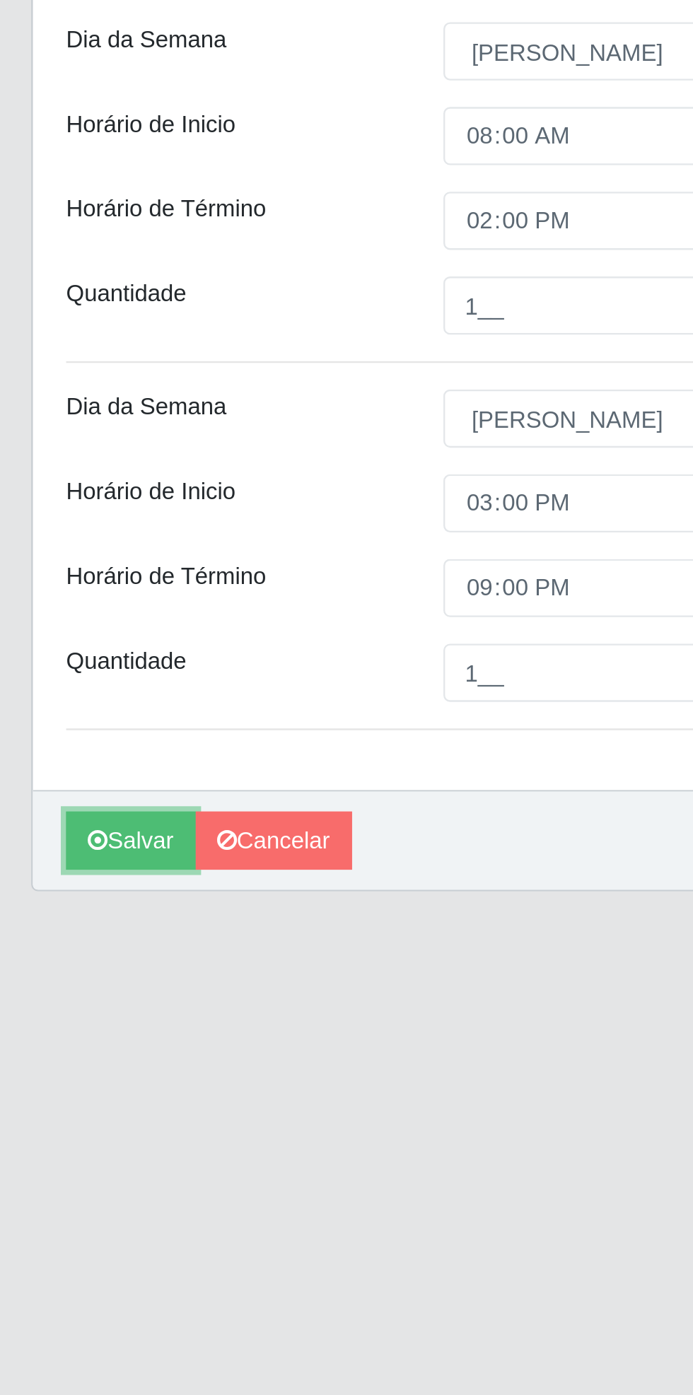
click at [55, 794] on button "Salvar" at bounding box center [63, 792] width 55 height 25
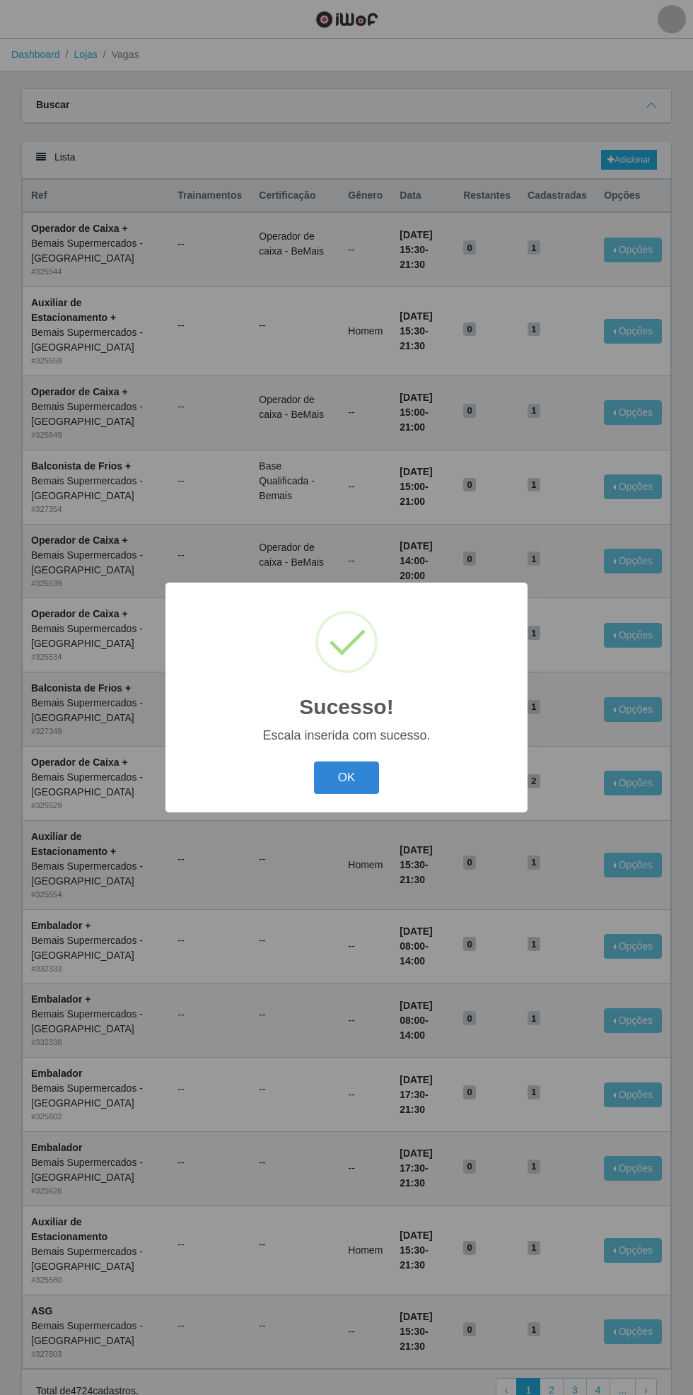
click at [348, 772] on button "OK" at bounding box center [347, 777] width 66 height 33
